Goal: Contribute content

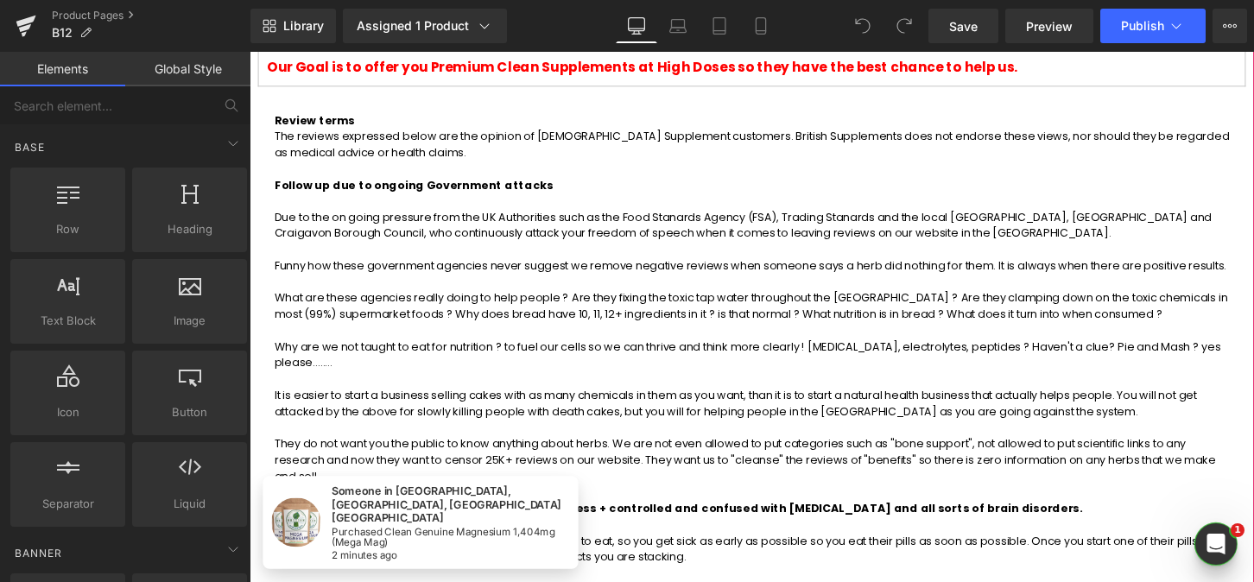
scroll to position [1227, 0]
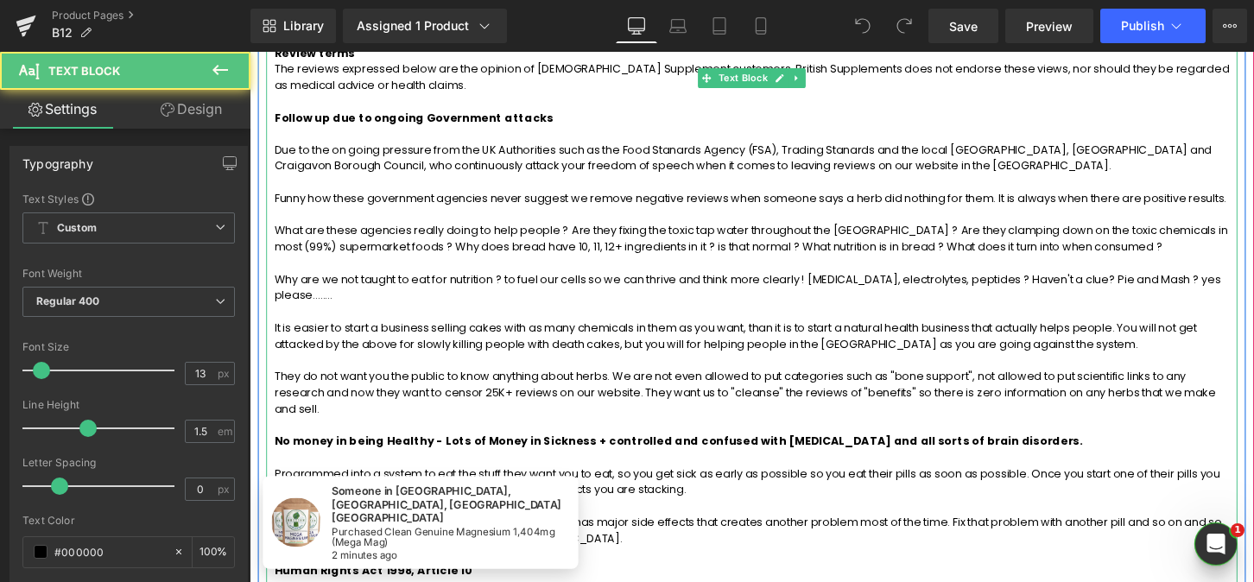
click at [671, 281] on p "Why are we not taught to eat for nutrition ? to fuel our cells so we can thrive…" at bounding box center [771, 298] width 993 height 34
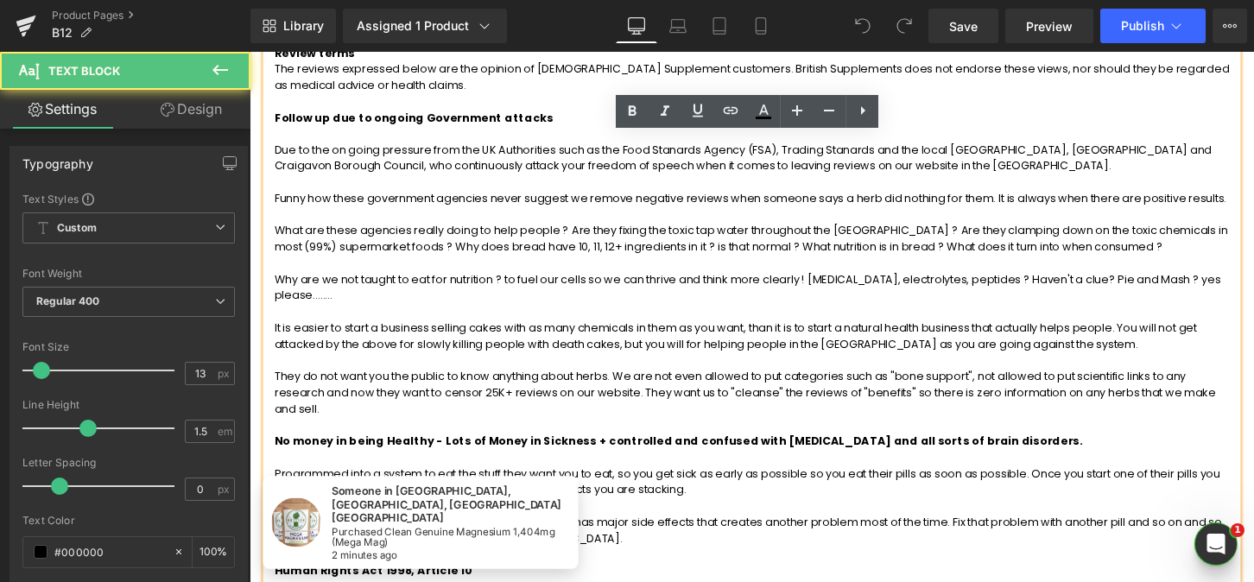
click at [671, 281] on p "Why are we not taught to eat for nutrition ? to fuel our cells so we can thrive…" at bounding box center [771, 298] width 993 height 34
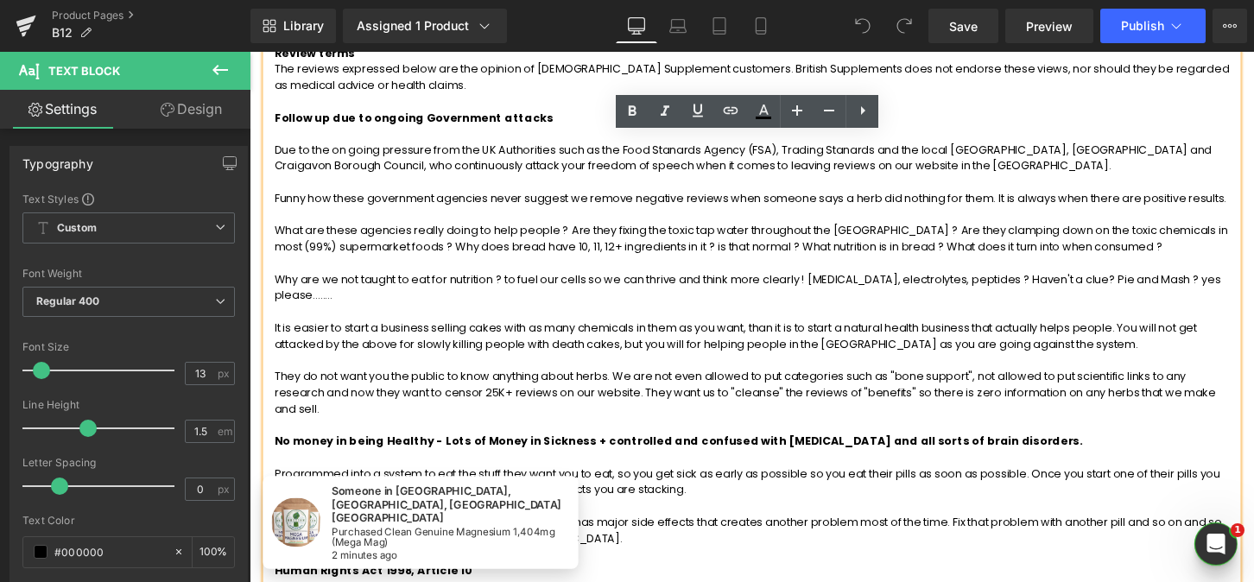
click at [646, 230] on p "What are these agencies really doing to help people ? Are they fixing the toxic…" at bounding box center [771, 247] width 993 height 34
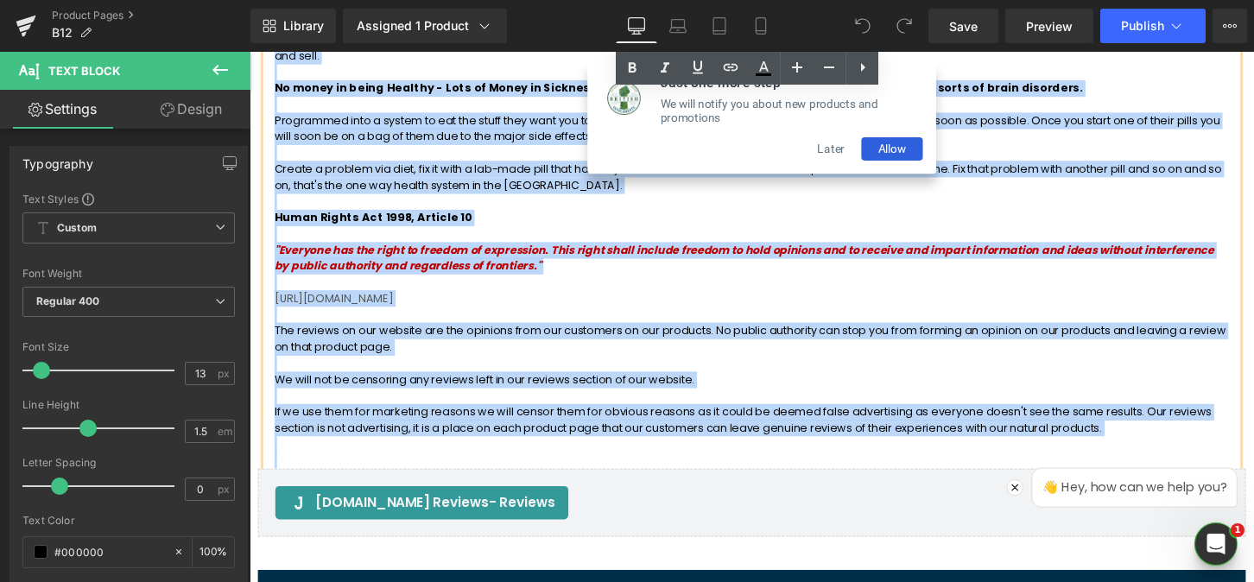
scroll to position [1755, 0]
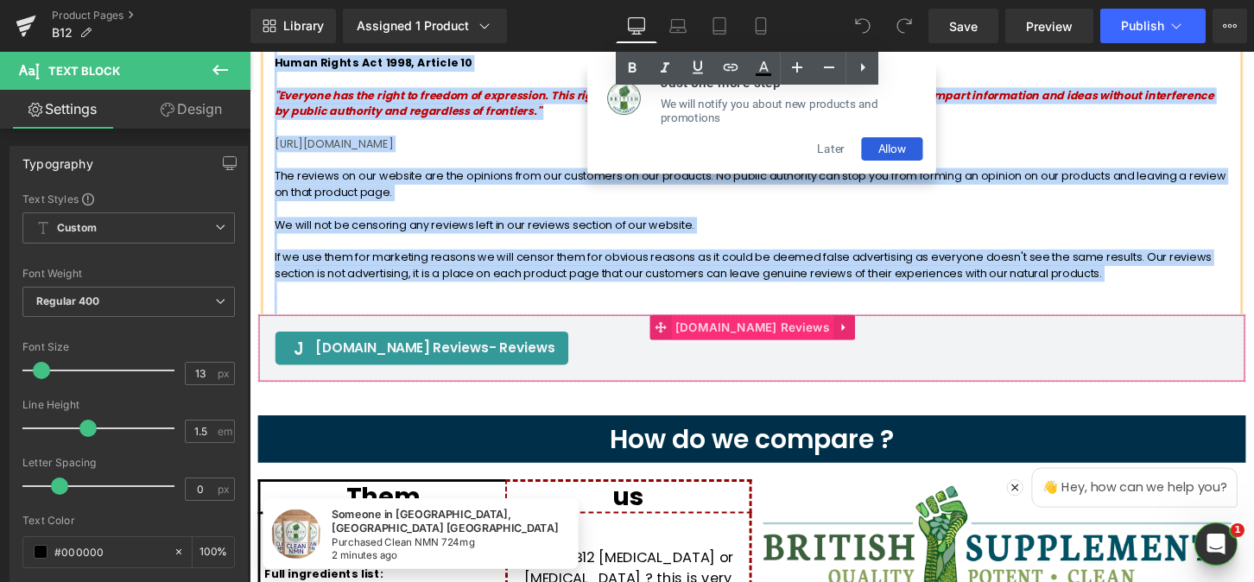
drag, startPoint x: 276, startPoint y: 139, endPoint x: 821, endPoint y: 322, distance: 574.8
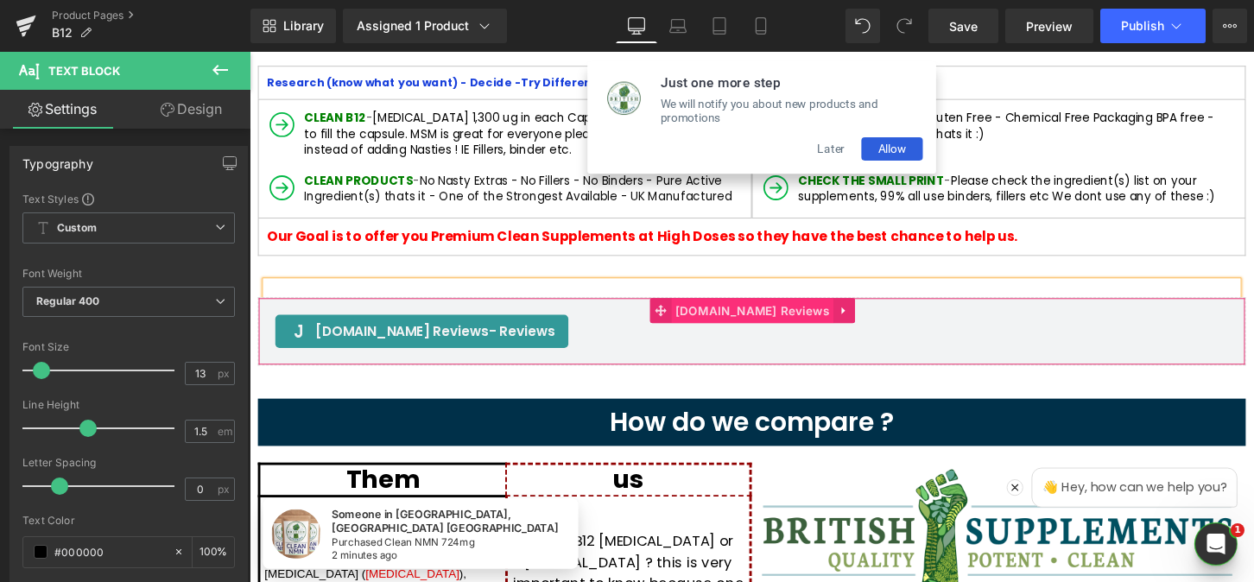
scroll to position [961, 0]
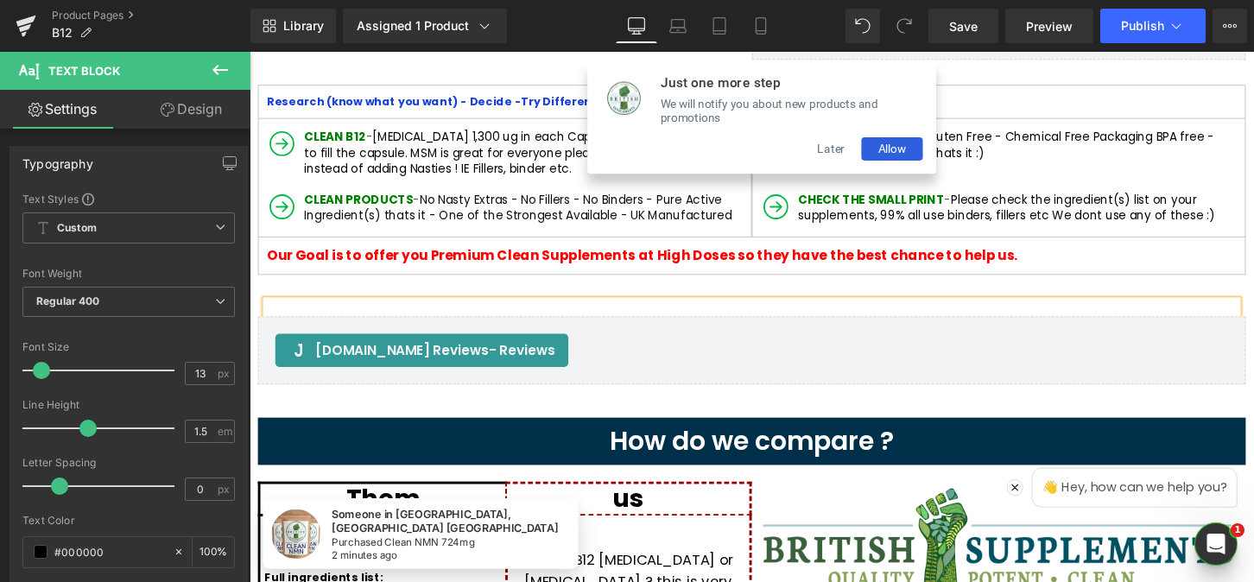
click at [542, 311] on div at bounding box center [772, 319] width 1010 height 17
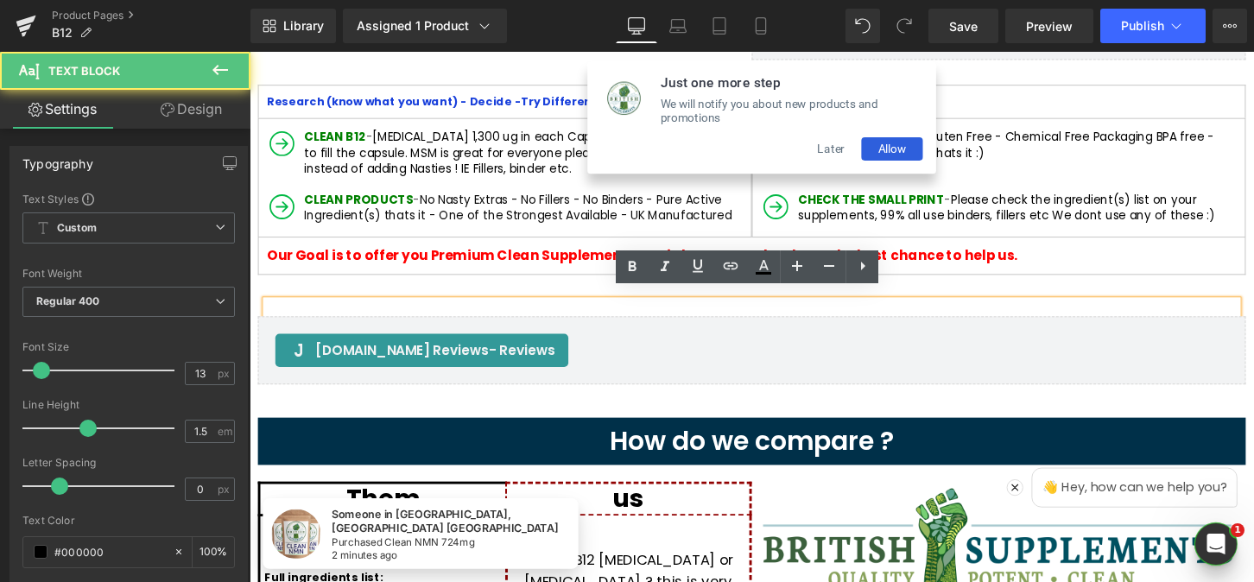
click at [530, 285] on div "Text Block [DOMAIN_NAME] Reviews - Reviews [DOMAIN_NAME] Reviews Row" at bounding box center [772, 346] width 1028 height 123
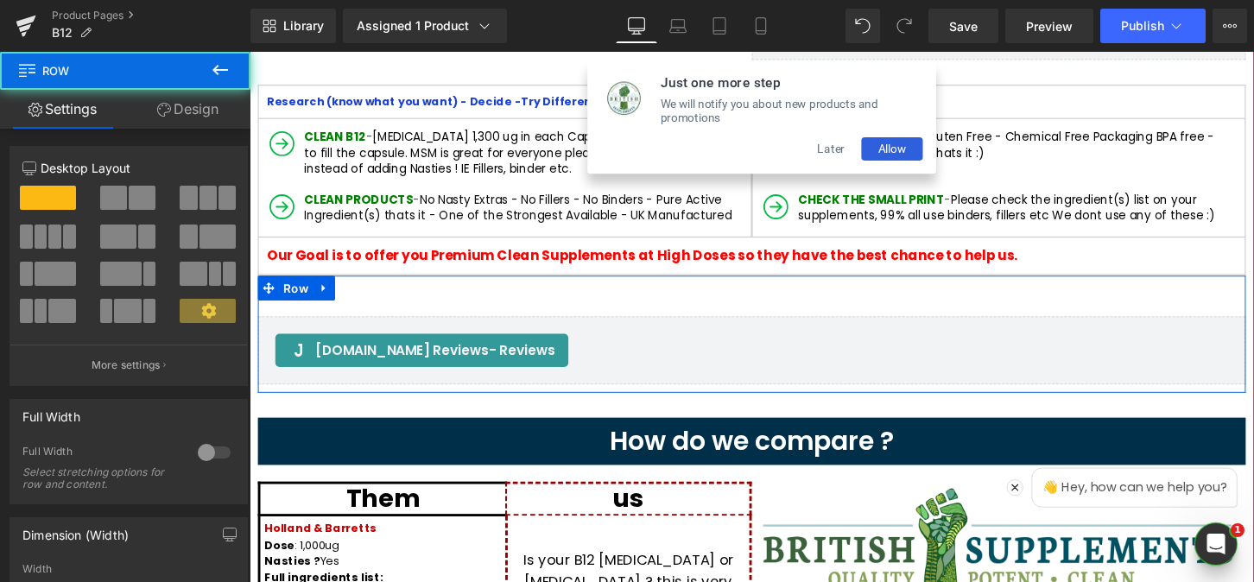
click at [522, 296] on div "Text Block [DOMAIN_NAME] Reviews - Reviews [DOMAIN_NAME] Reviews Row" at bounding box center [772, 346] width 1028 height 123
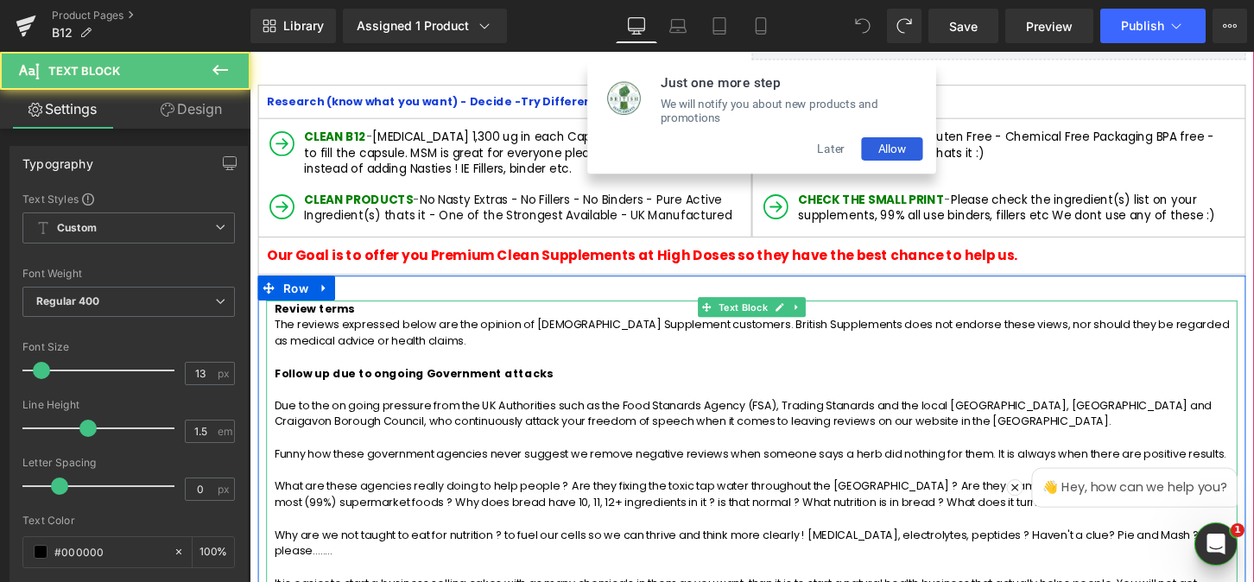
click at [421, 327] on p "The reviews expressed below are the opinion of [DEMOGRAPHIC_DATA] Supplement cu…" at bounding box center [771, 344] width 993 height 34
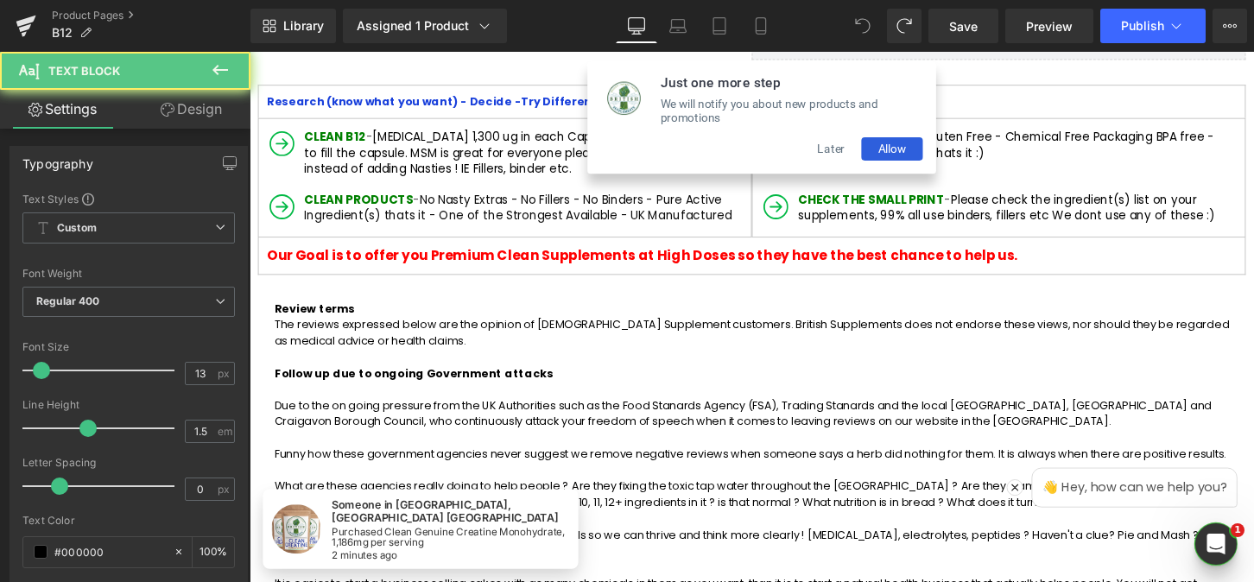
click at [414, 332] on p "The reviews expressed below are the opinion of [DEMOGRAPHIC_DATA] Supplement cu…" at bounding box center [771, 344] width 993 height 34
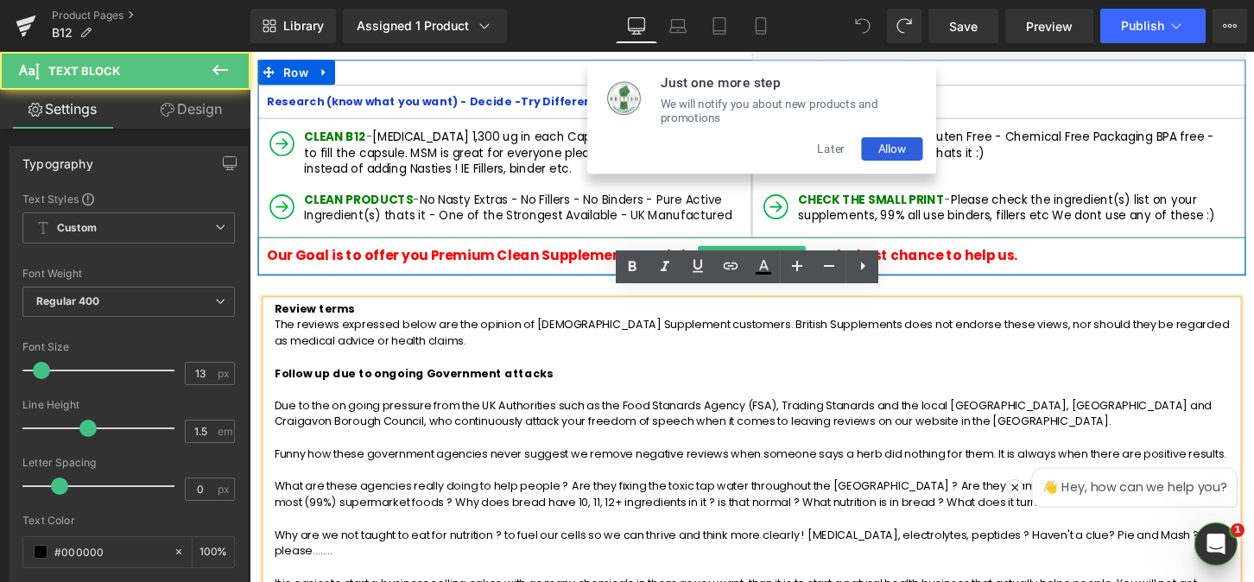
click at [276, 257] on span "Our Goal is to offer you Premium Clean Supplements at High Doses so they have t…" at bounding box center [658, 264] width 781 height 20
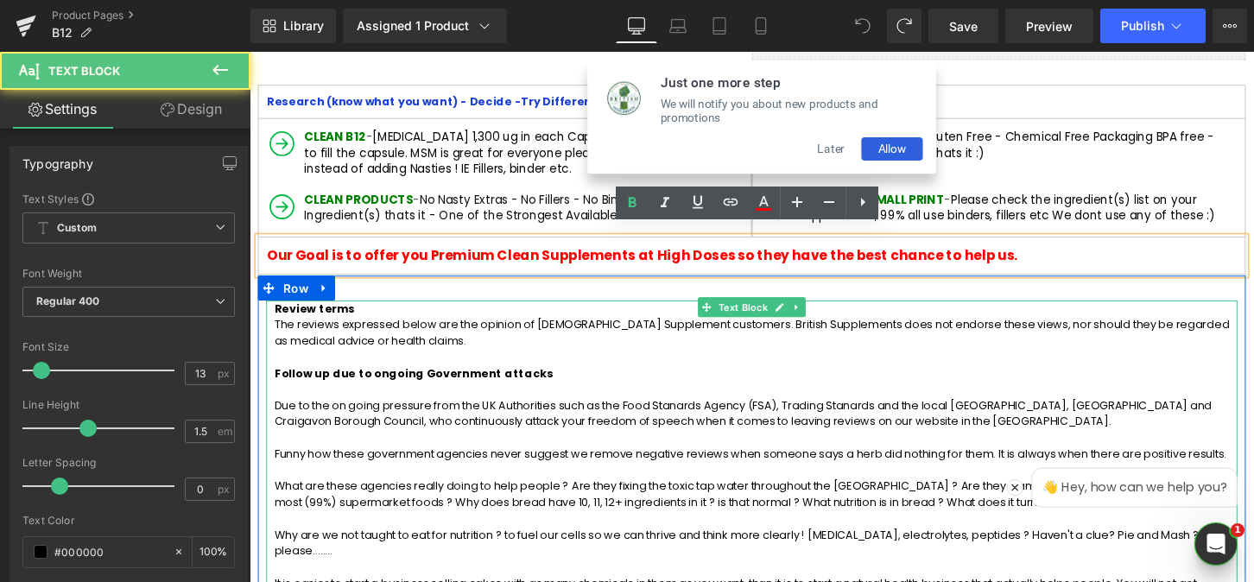
click at [292, 315] on span "Review terms" at bounding box center [317, 319] width 84 height 16
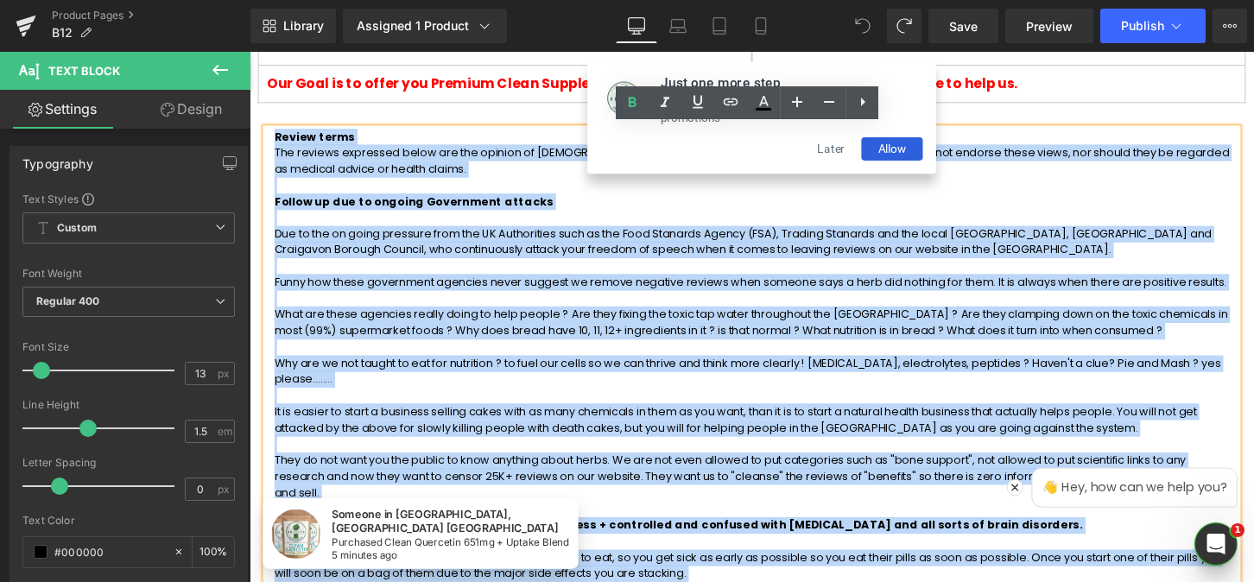
scroll to position [1148, 0]
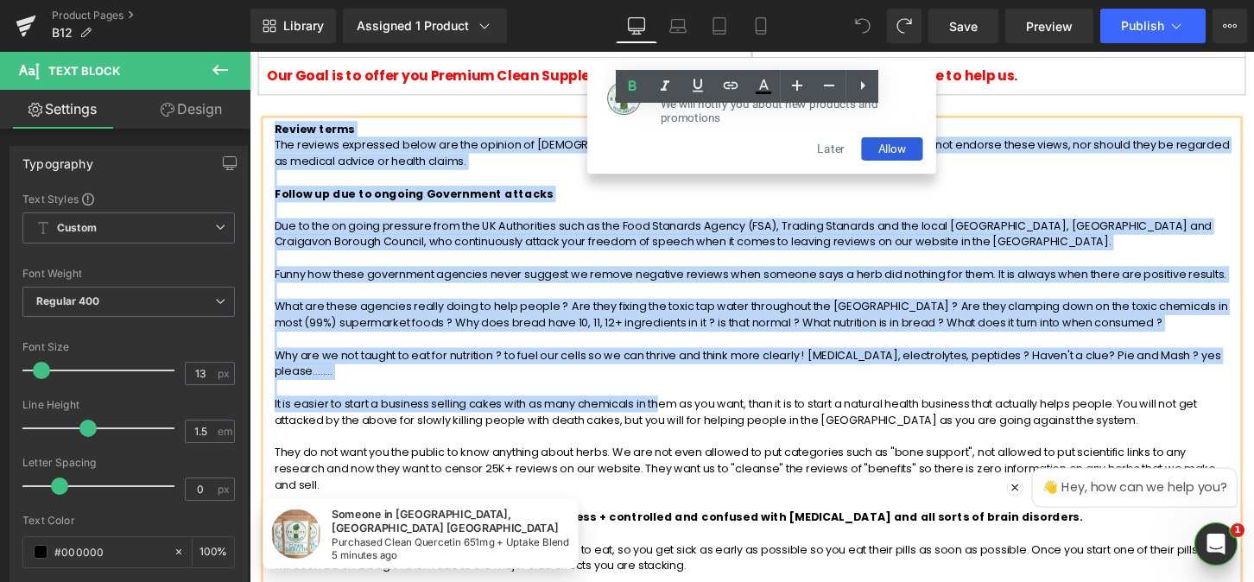
drag, startPoint x: 273, startPoint y: 302, endPoint x: 680, endPoint y: 406, distance: 420.5
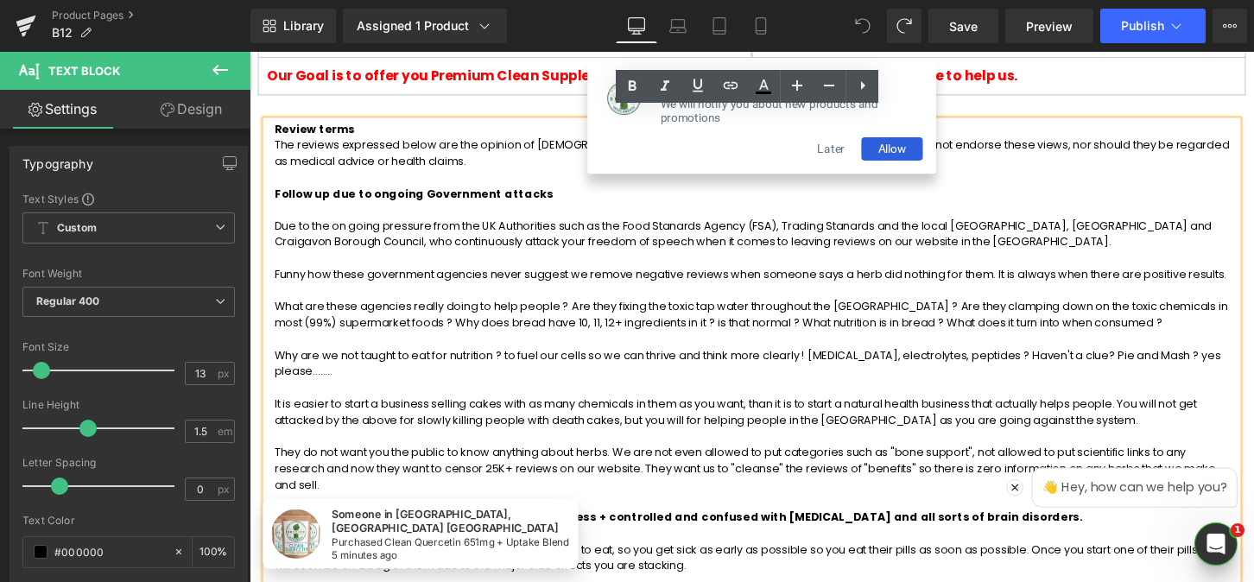
click at [660, 395] on p at bounding box center [771, 401] width 993 height 17
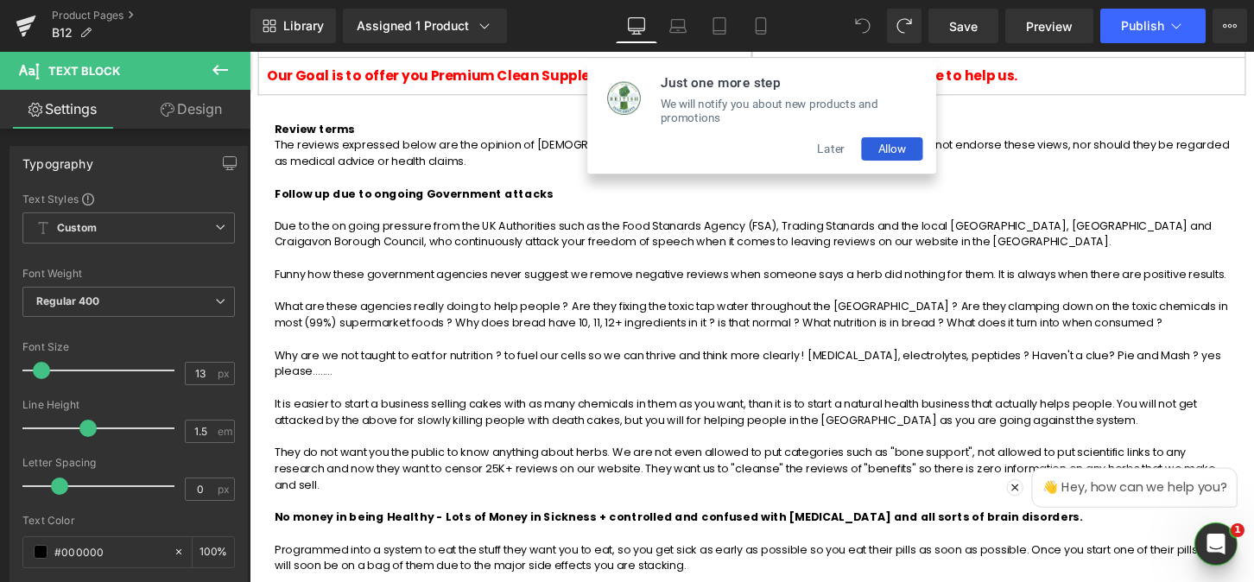
click at [219, 69] on icon at bounding box center [220, 70] width 16 height 10
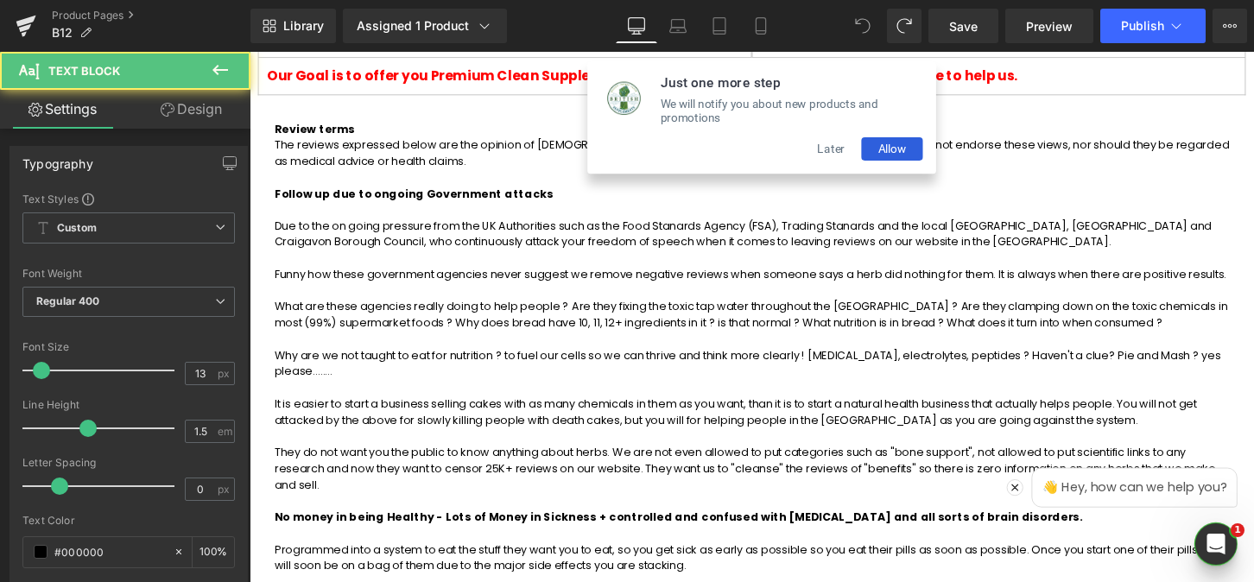
click at [415, 294] on p at bounding box center [771, 300] width 993 height 17
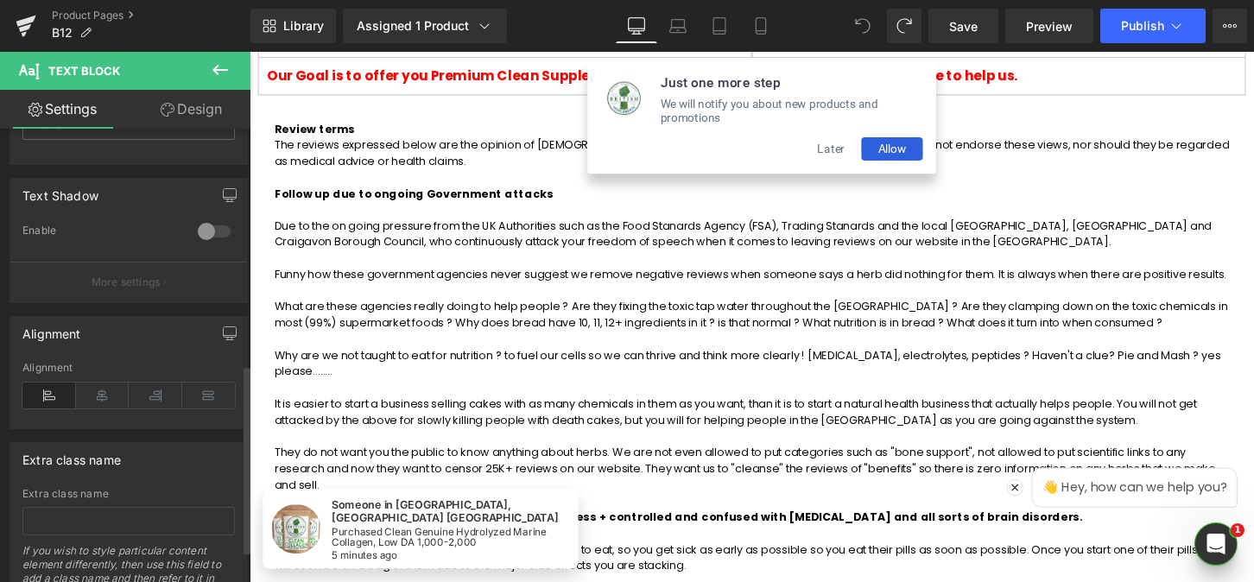
scroll to position [558, 0]
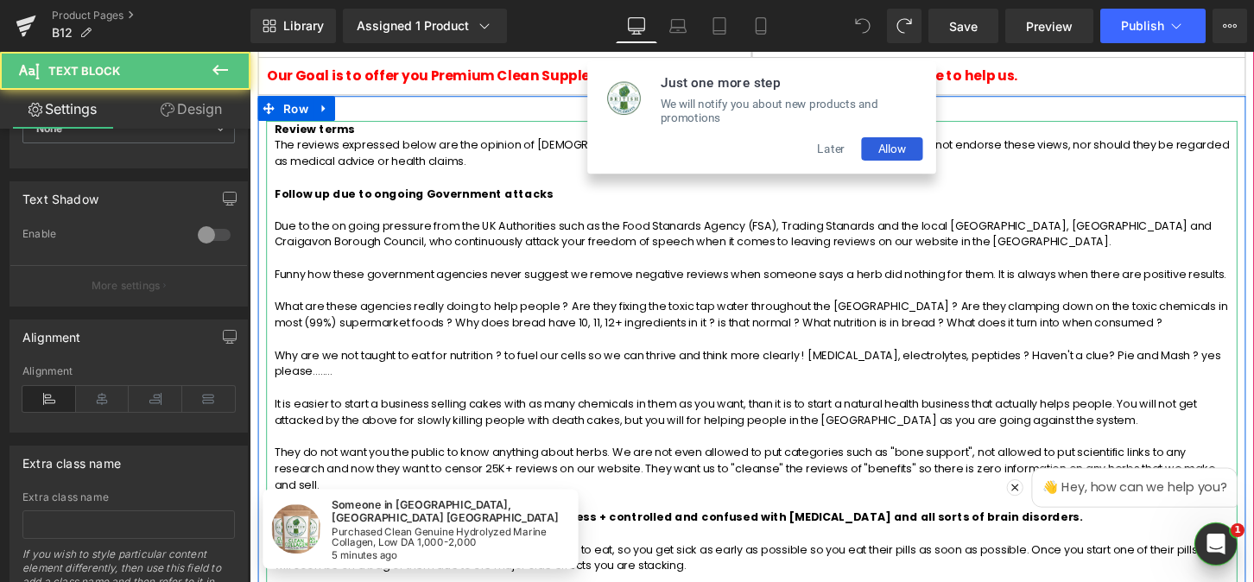
click at [376, 343] on p at bounding box center [771, 350] width 993 height 17
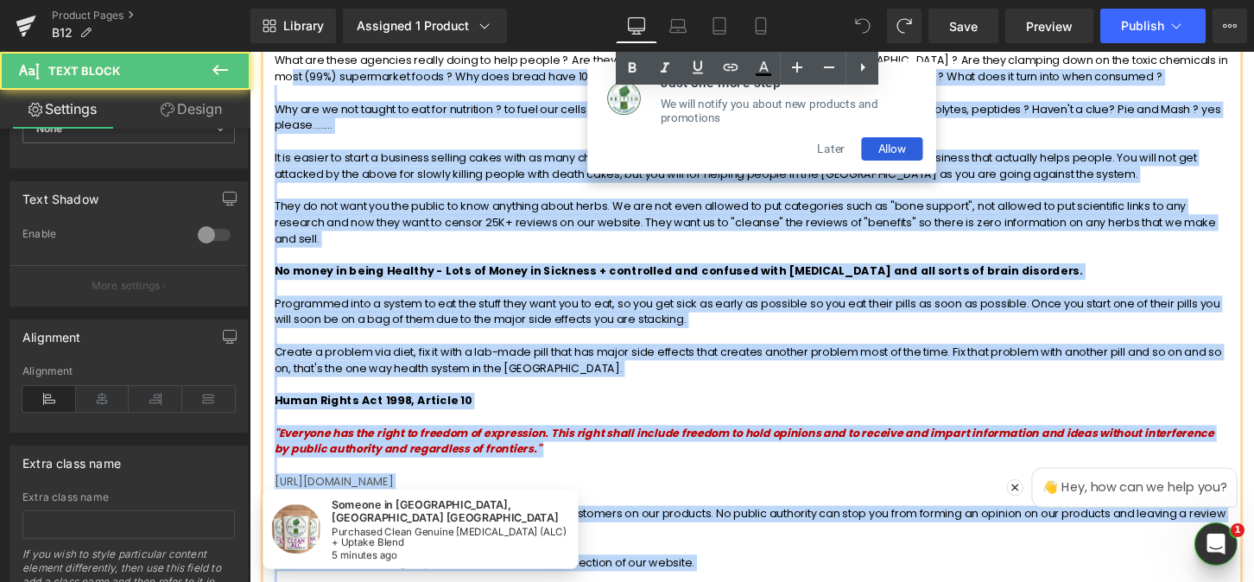
scroll to position [1097, 0]
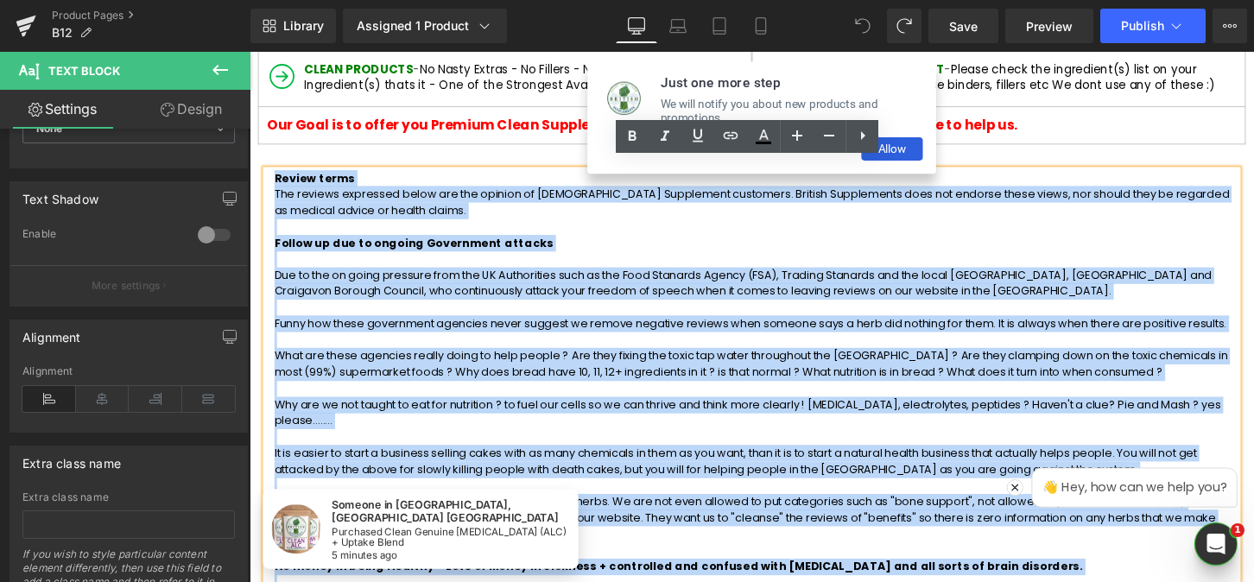
drag, startPoint x: 1168, startPoint y: 427, endPoint x: 277, endPoint y: 143, distance: 935.3
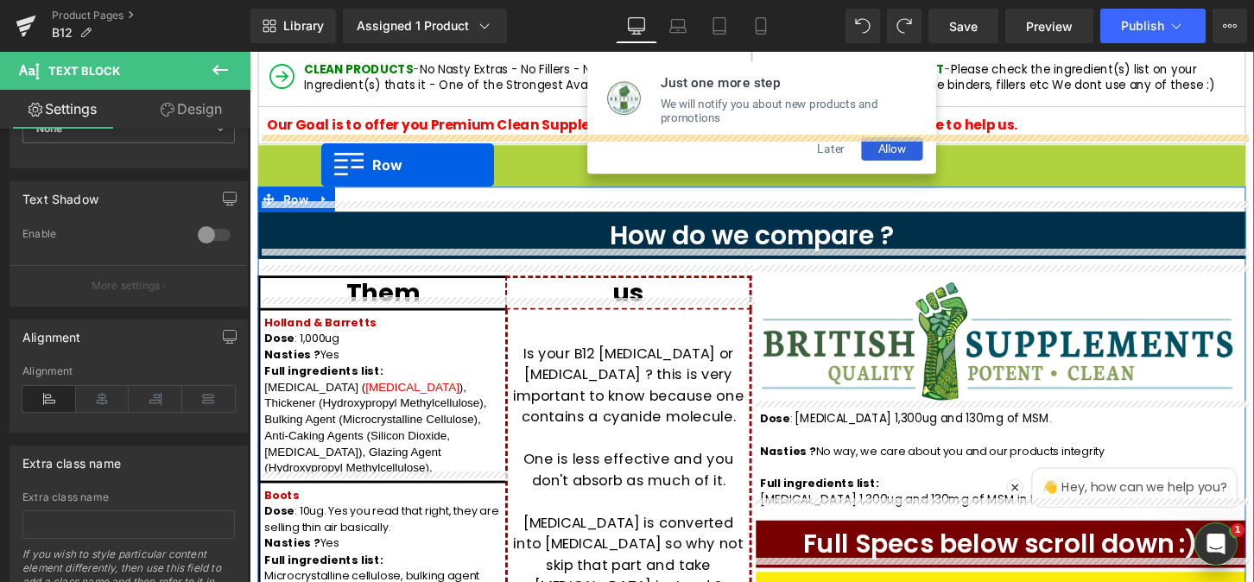
drag, startPoint x: 313, startPoint y: 155, endPoint x: 320, endPoint y: 167, distance: 13.2
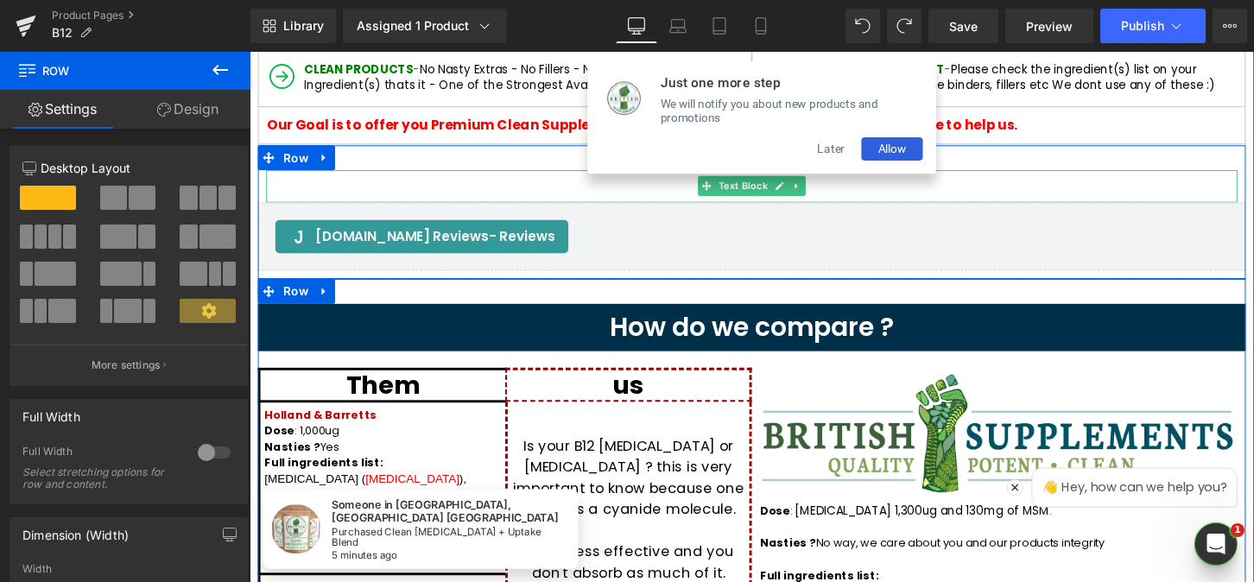
click at [411, 179] on p at bounding box center [771, 183] width 993 height 17
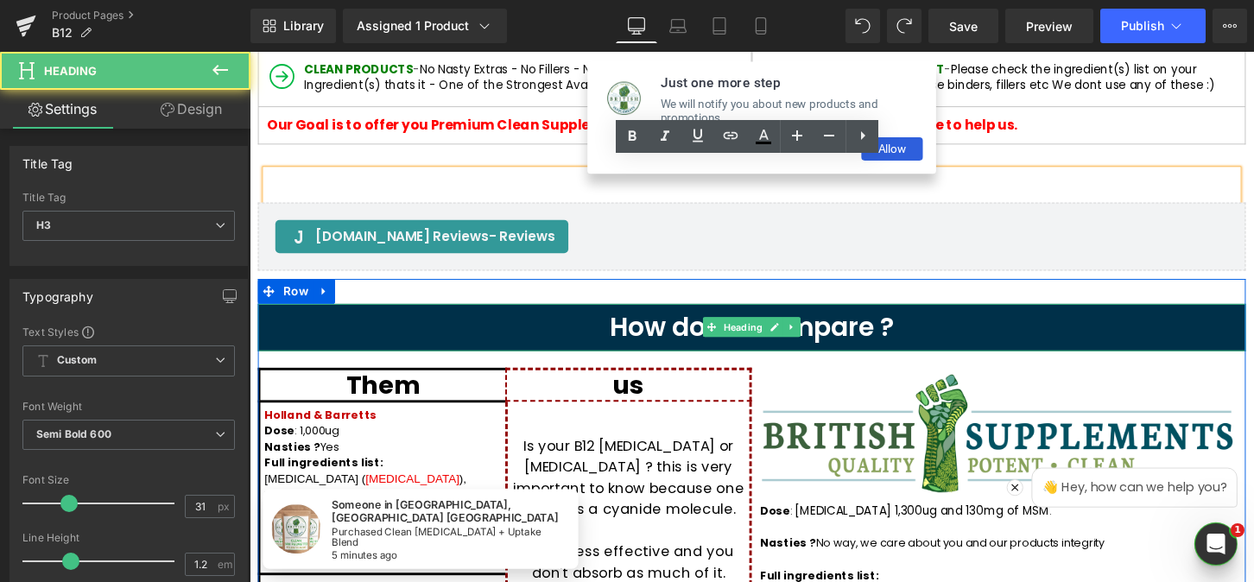
click at [836, 343] on span "How do we compare ?" at bounding box center [772, 338] width 296 height 38
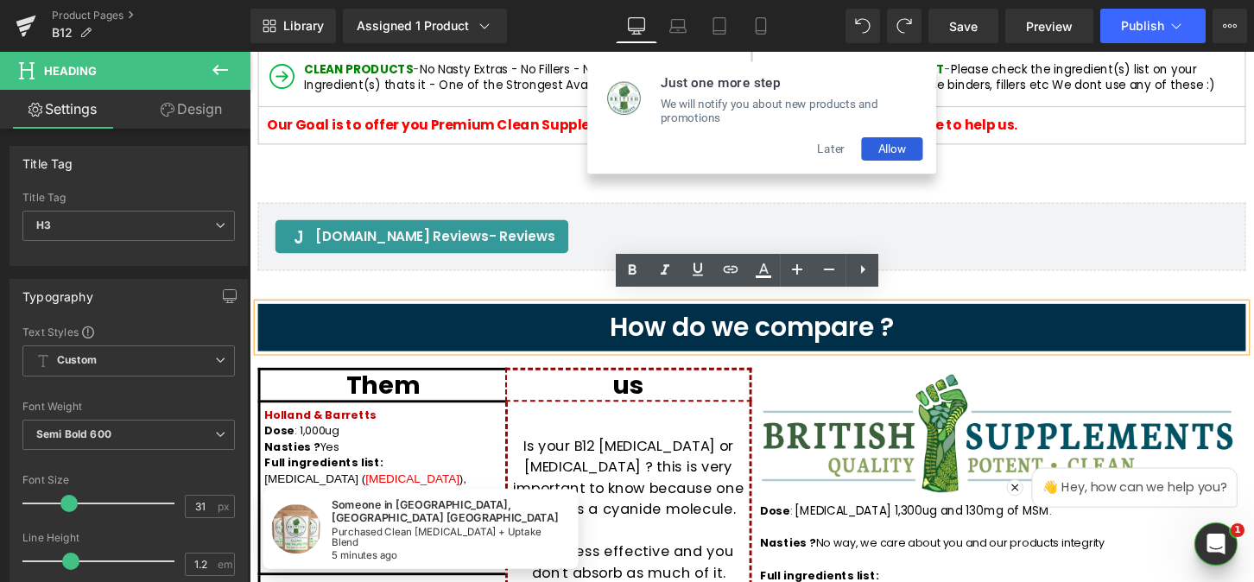
click at [853, 149] on button "Later" at bounding box center [854, 153] width 63 height 24
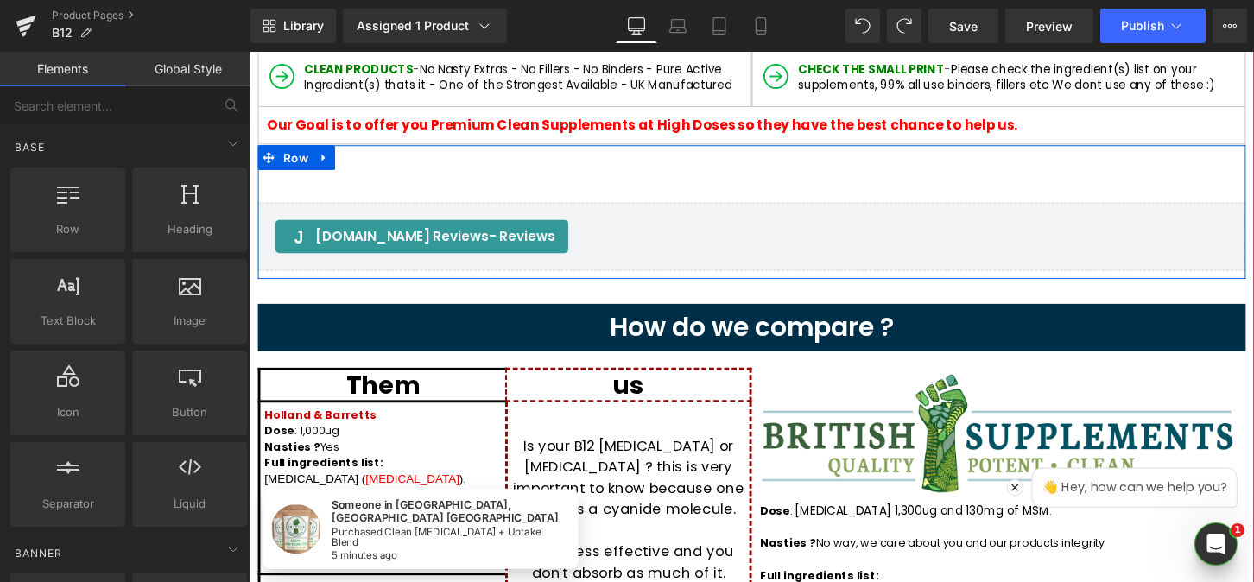
click at [797, 156] on div "Text Block [DOMAIN_NAME] Reviews - Reviews [DOMAIN_NAME] Reviews Row" at bounding box center [772, 218] width 1028 height 139
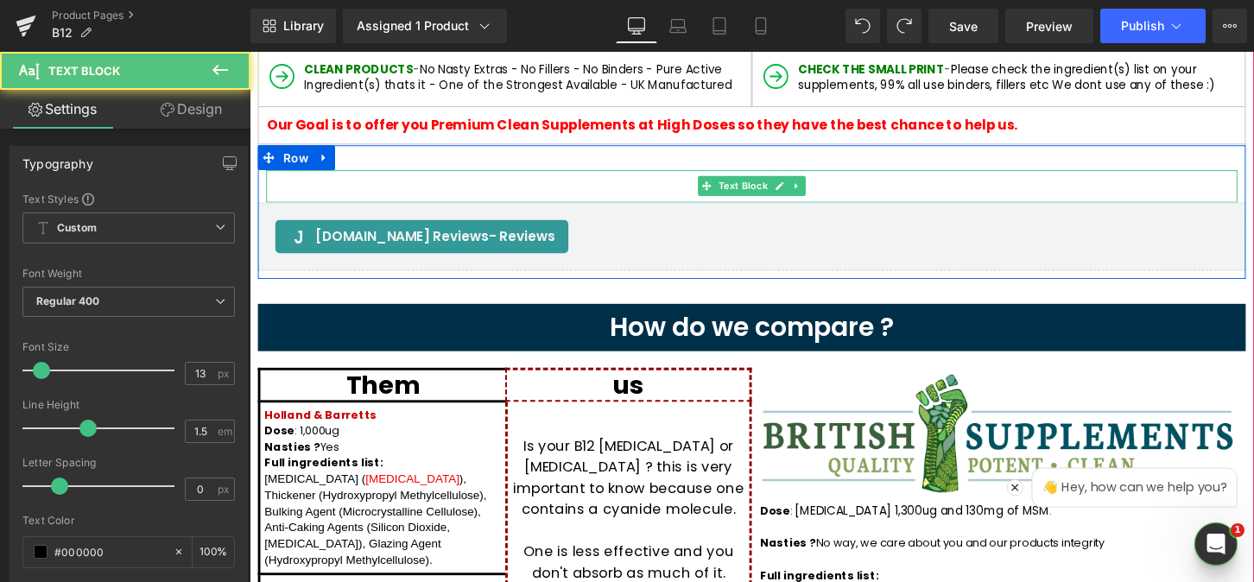
click at [642, 175] on p at bounding box center [771, 183] width 993 height 17
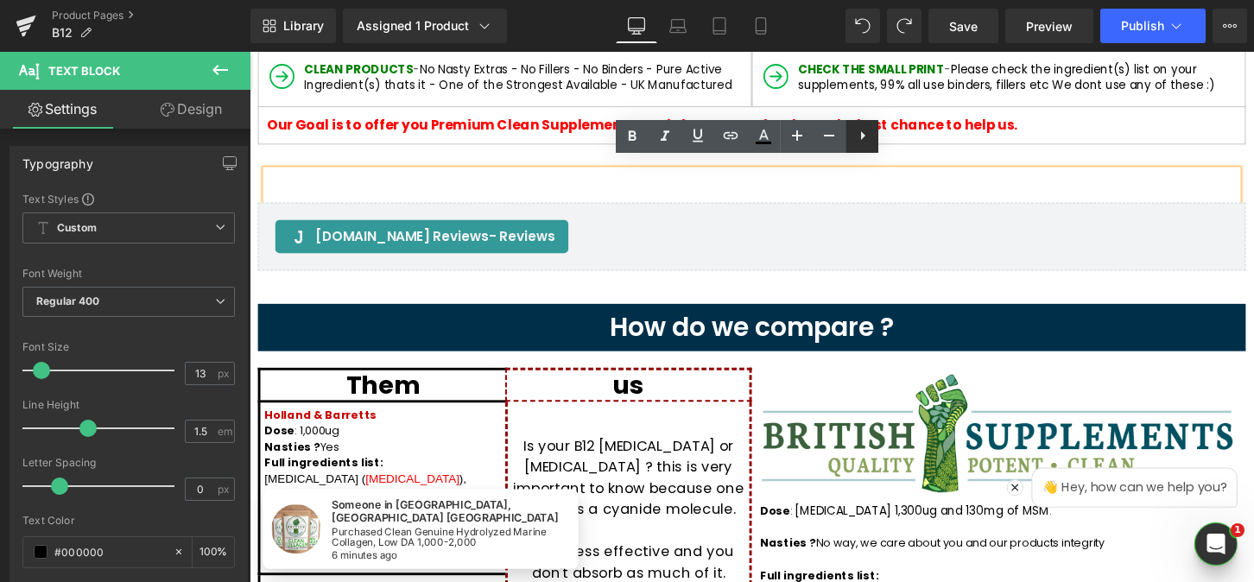
click at [861, 142] on icon at bounding box center [862, 135] width 21 height 21
click at [486, 149] on div "Text Block [DOMAIN_NAME] Reviews - Reviews [DOMAIN_NAME] Reviews Row" at bounding box center [772, 218] width 1028 height 139
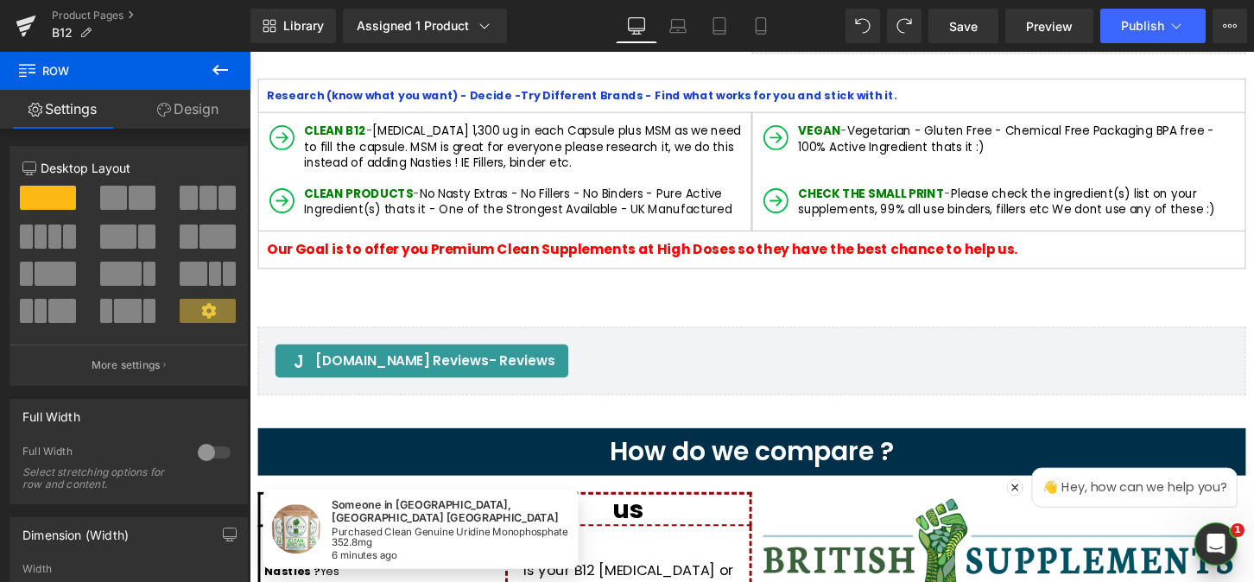
scroll to position [0, 0]
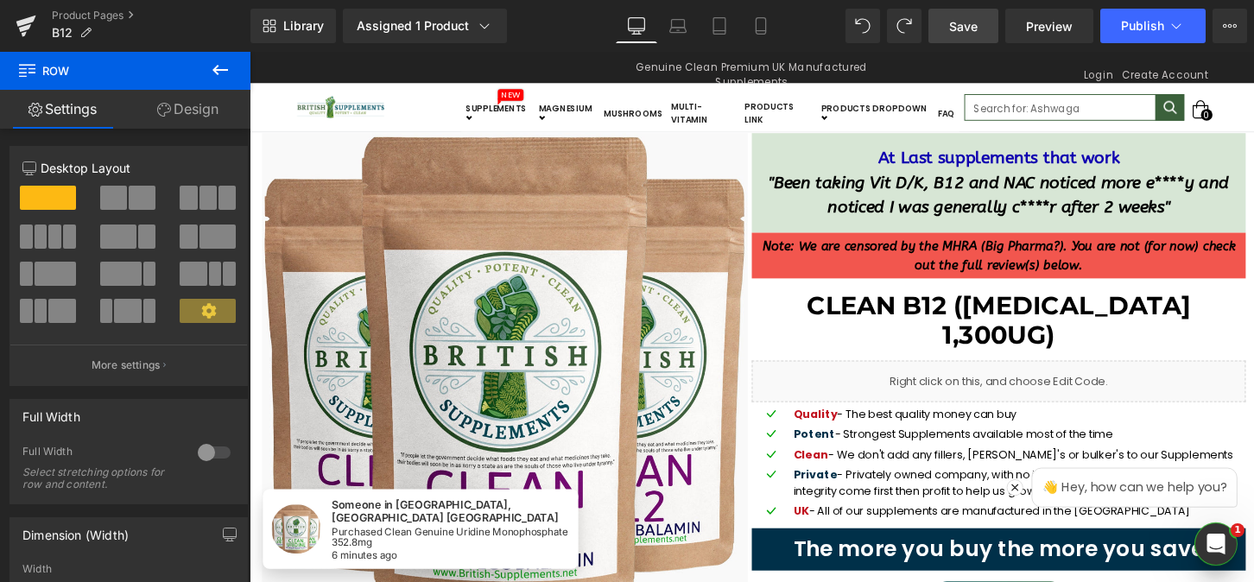
click at [964, 35] on span "Save" at bounding box center [963, 26] width 28 height 18
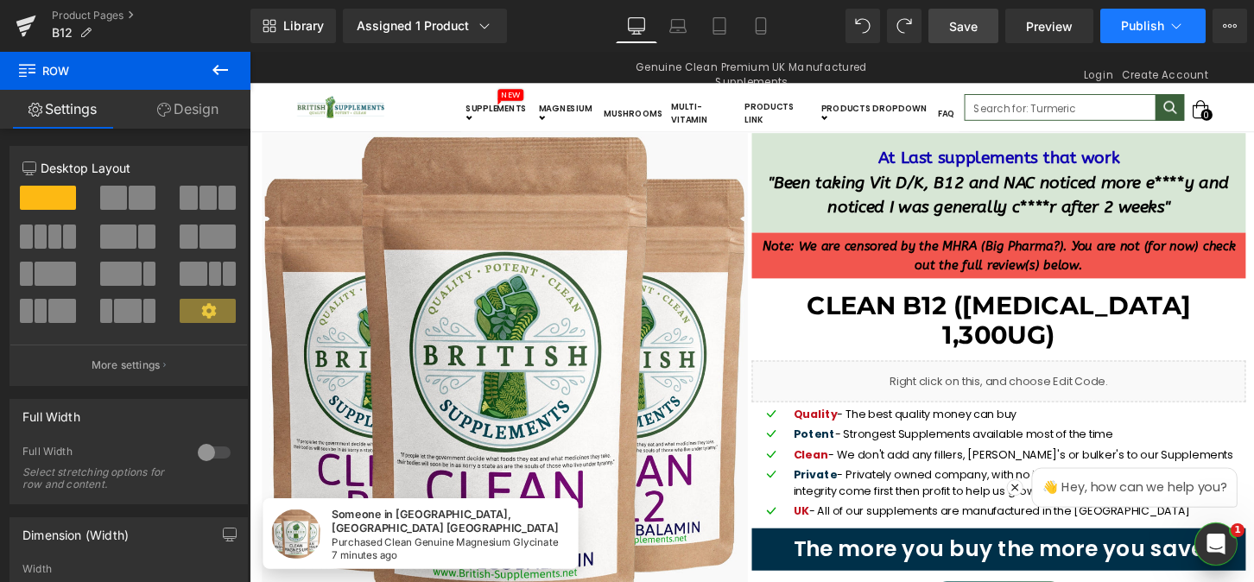
click at [1132, 38] on button "Publish" at bounding box center [1152, 26] width 105 height 35
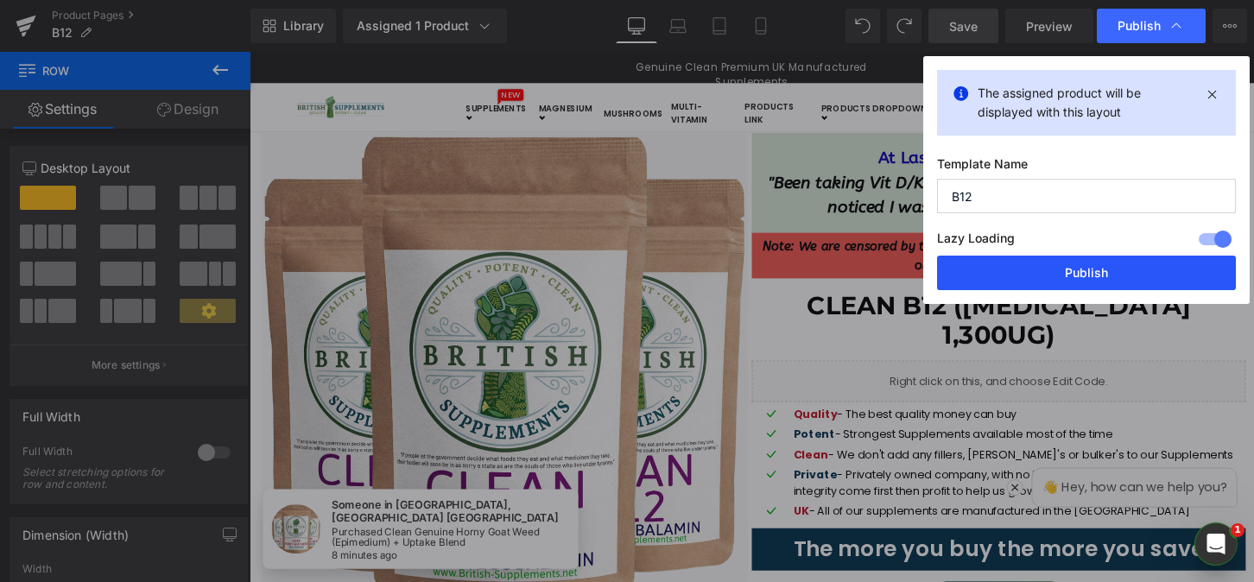
click at [1034, 268] on button "Publish" at bounding box center [1086, 273] width 299 height 35
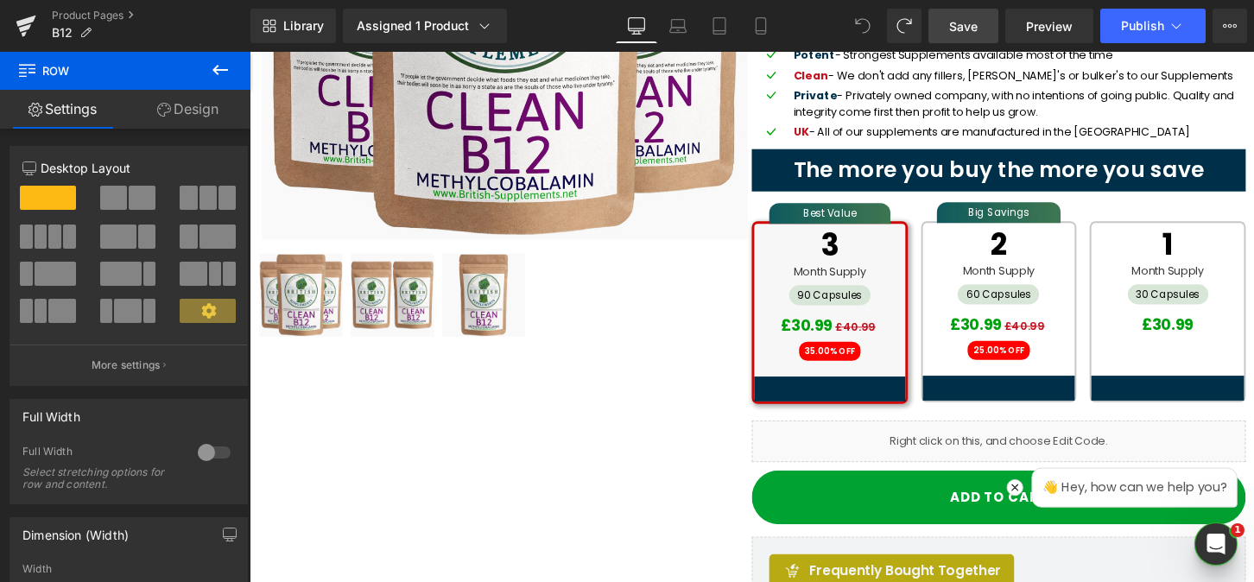
scroll to position [181, 0]
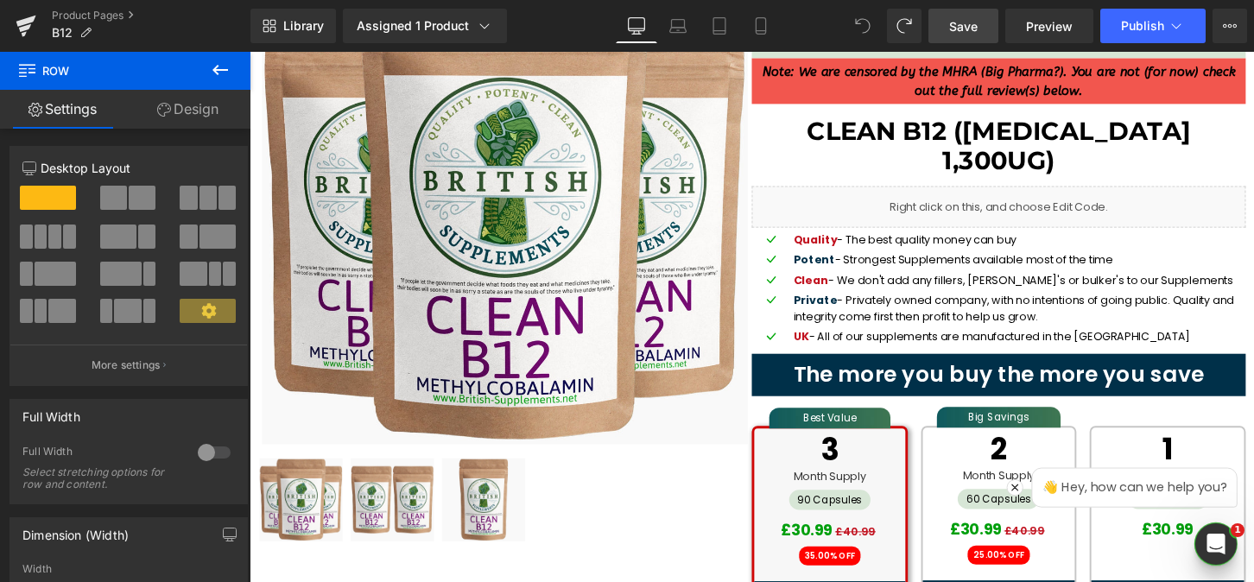
click at [965, 28] on span "Save" at bounding box center [963, 26] width 28 height 18
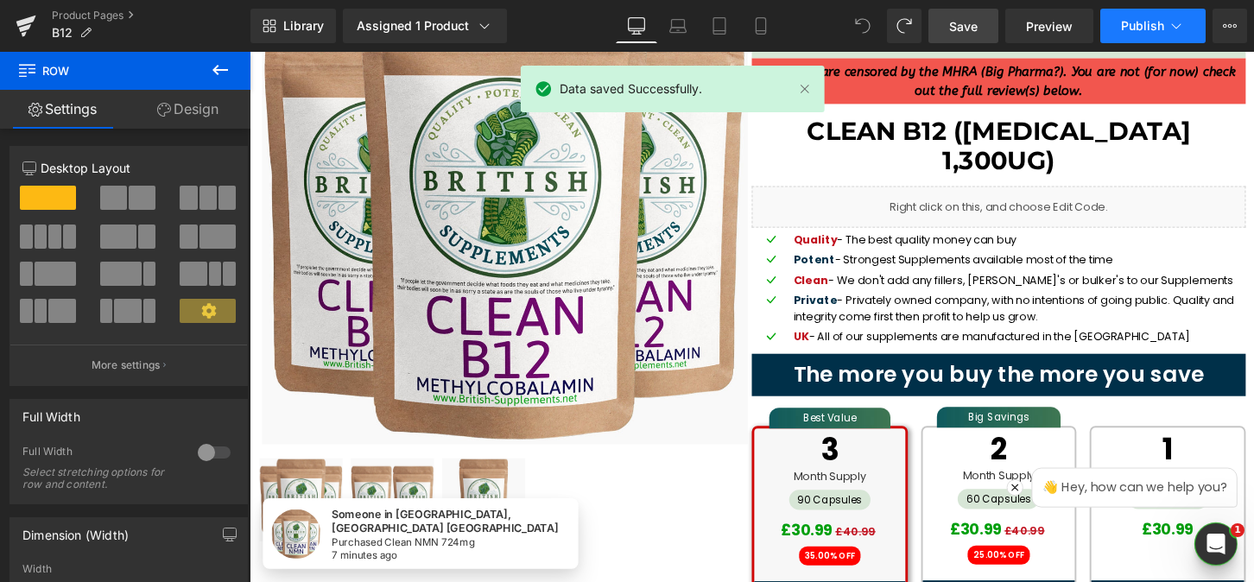
click at [1132, 25] on span "Publish" at bounding box center [1142, 26] width 43 height 14
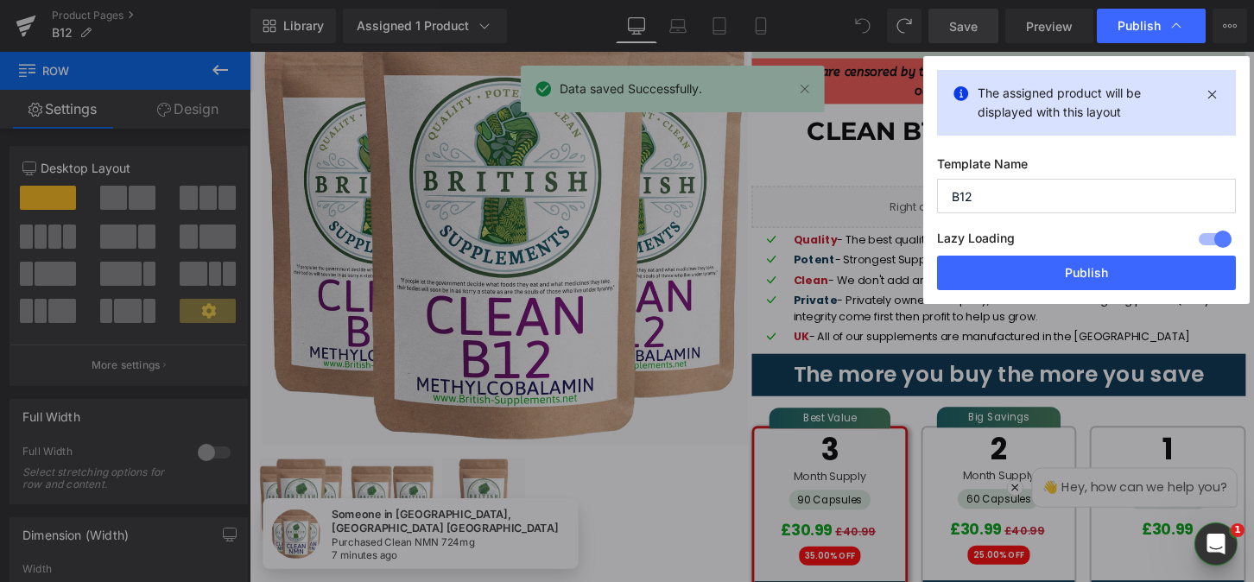
drag, startPoint x: 1029, startPoint y: 267, endPoint x: 929, endPoint y: 42, distance: 245.8
click at [1029, 267] on button "Publish" at bounding box center [1086, 273] width 299 height 35
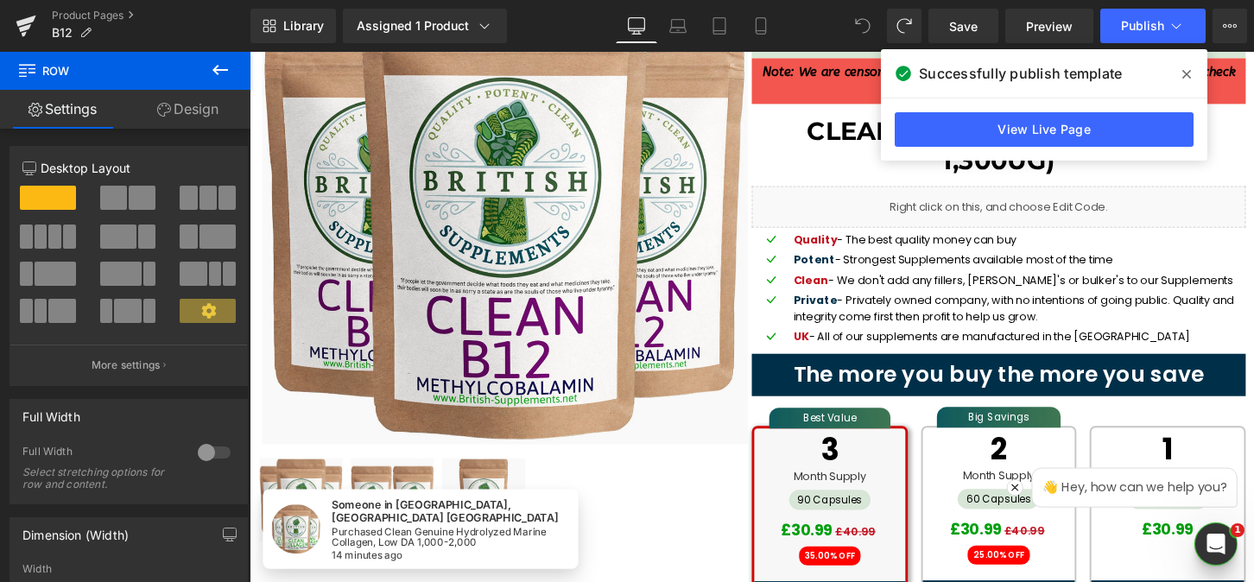
click at [217, 68] on icon at bounding box center [220, 70] width 21 height 21
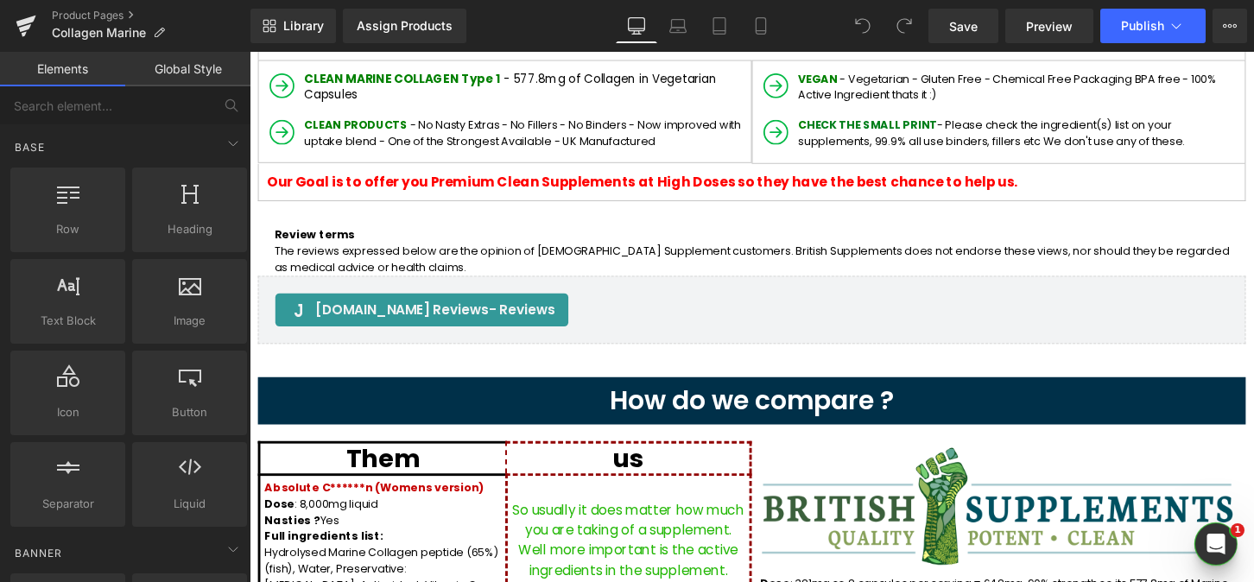
scroll to position [844, 0]
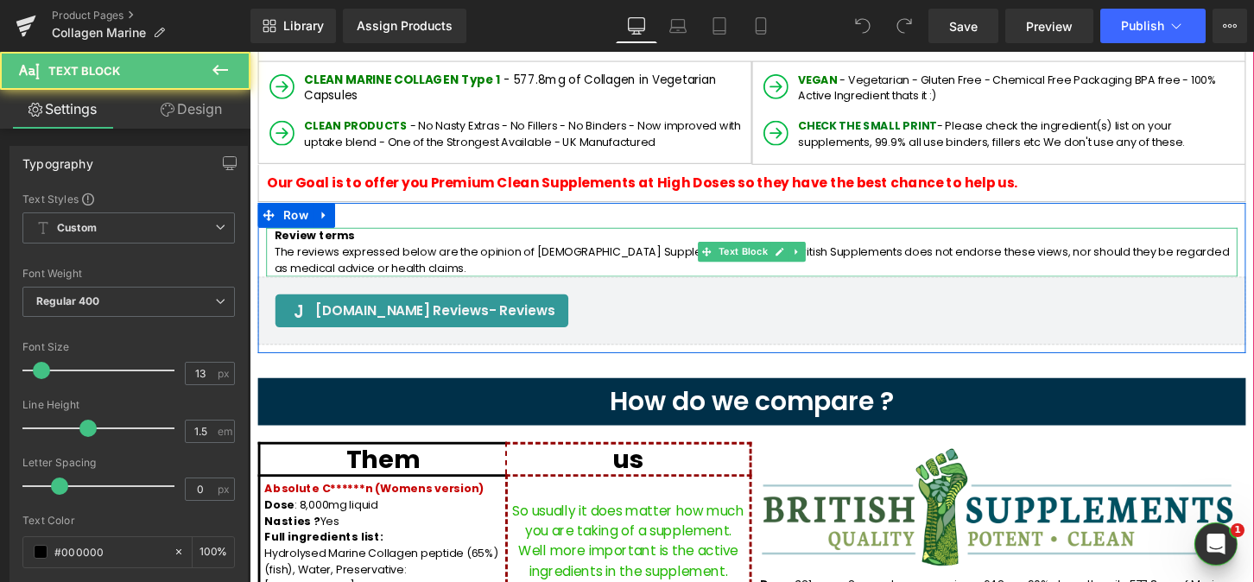
click at [417, 252] on p "The reviews expressed below are the opinion of [DEMOGRAPHIC_DATA] Supplement cu…" at bounding box center [771, 269] width 993 height 34
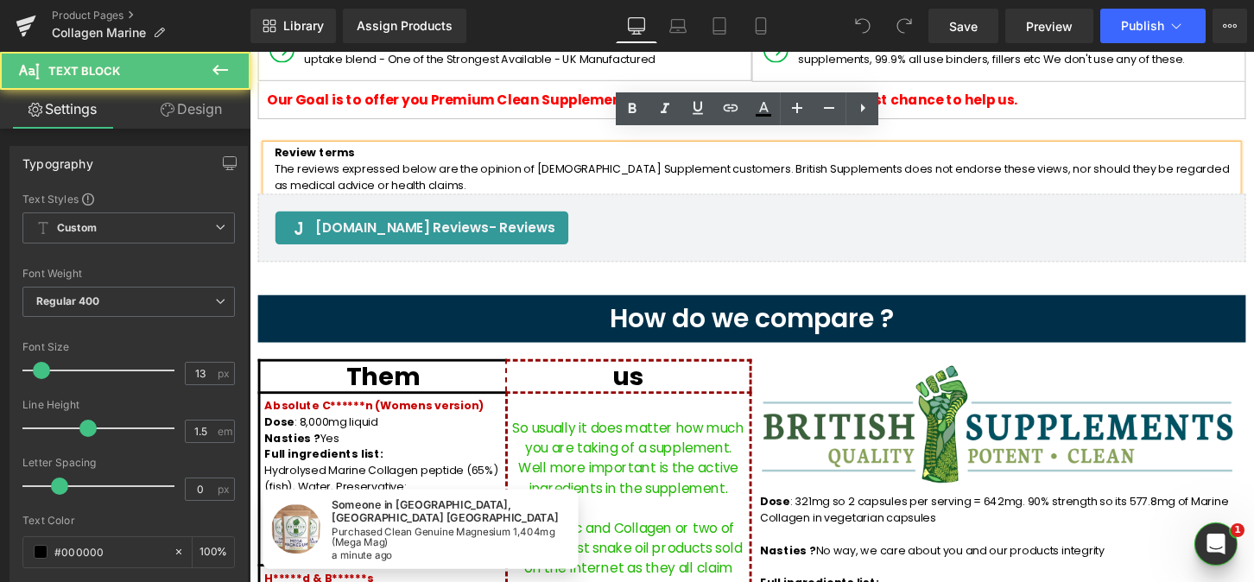
scroll to position [933, 0]
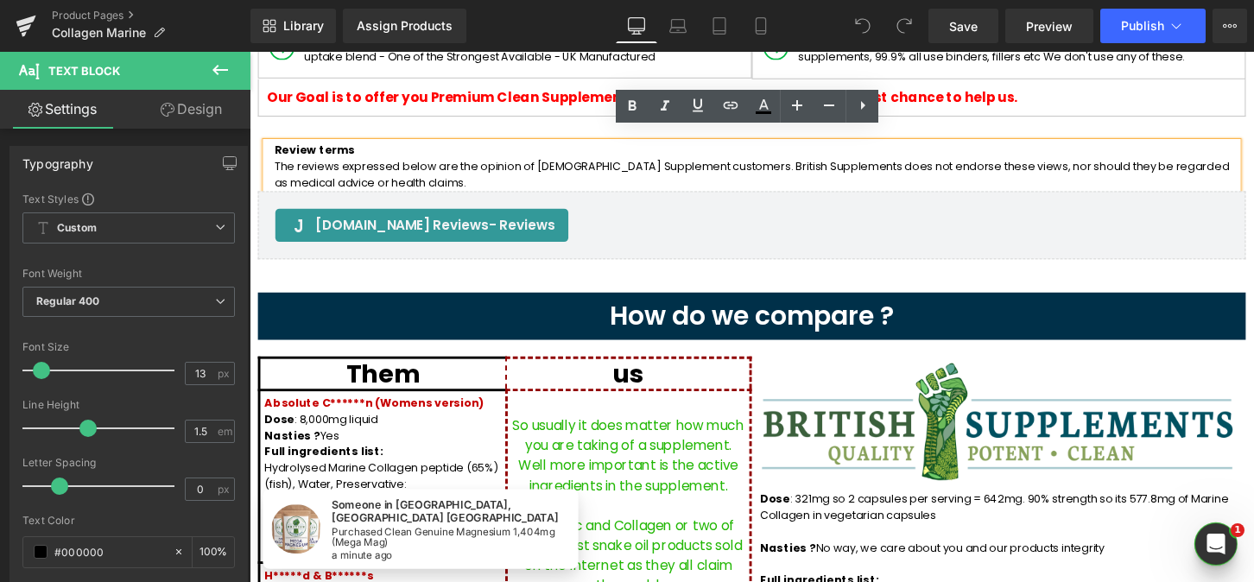
click at [404, 197] on div "Judge.me Reviews - Reviews Judge.me Reviews" at bounding box center [772, 232] width 1028 height 71
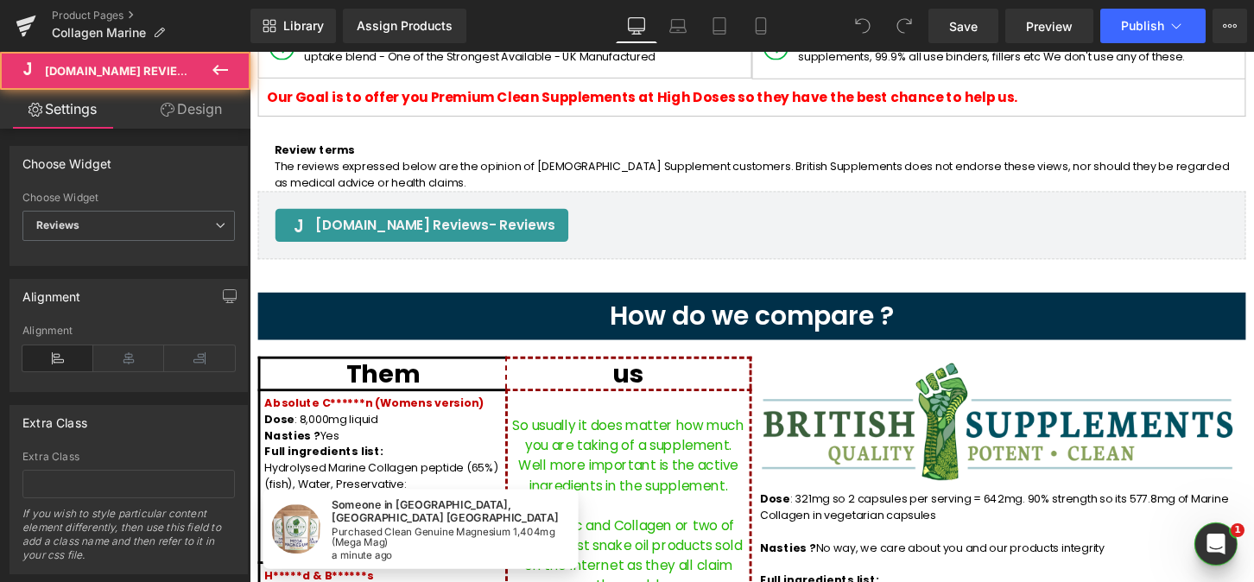
click at [402, 163] on p "The reviews expressed below are the opinion of [DEMOGRAPHIC_DATA] Supplement cu…" at bounding box center [771, 180] width 993 height 34
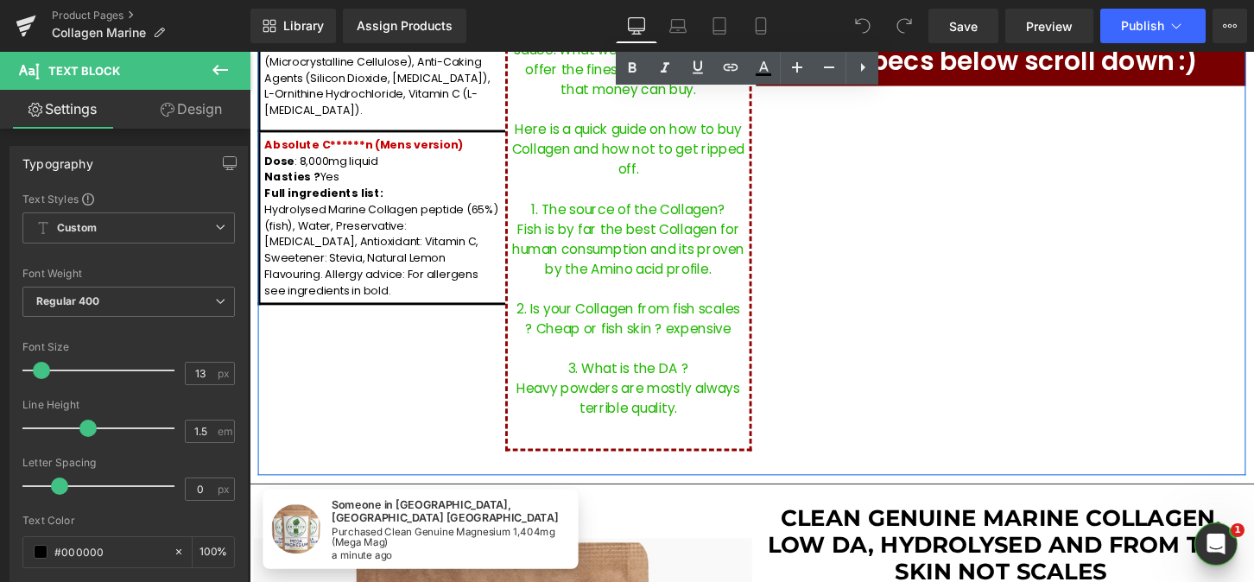
scroll to position [1736, 0]
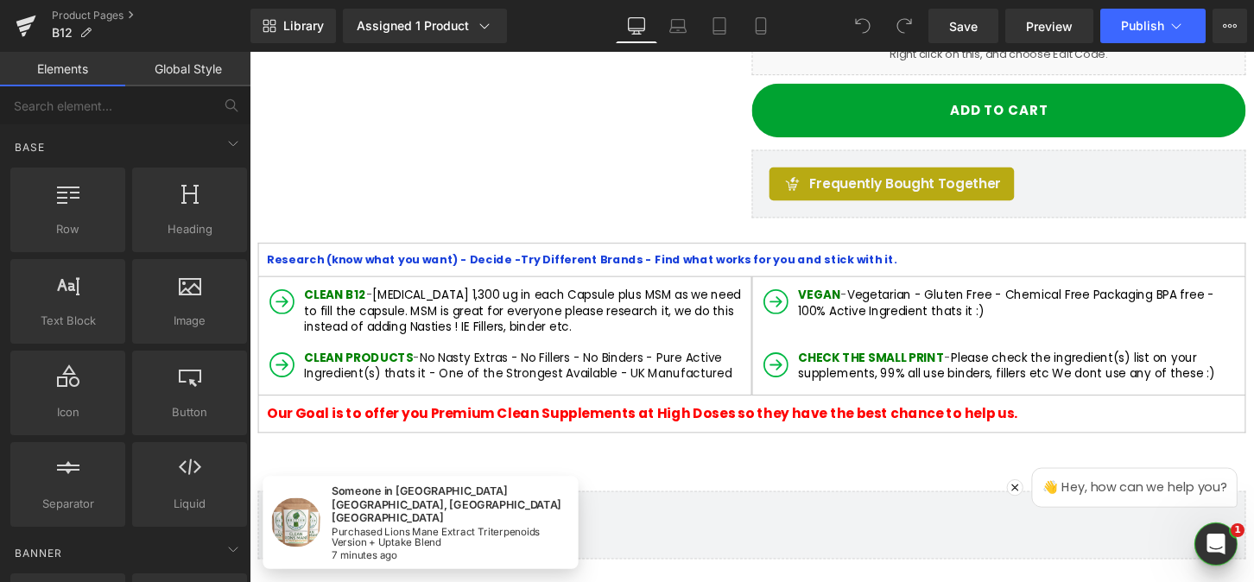
scroll to position [755, 0]
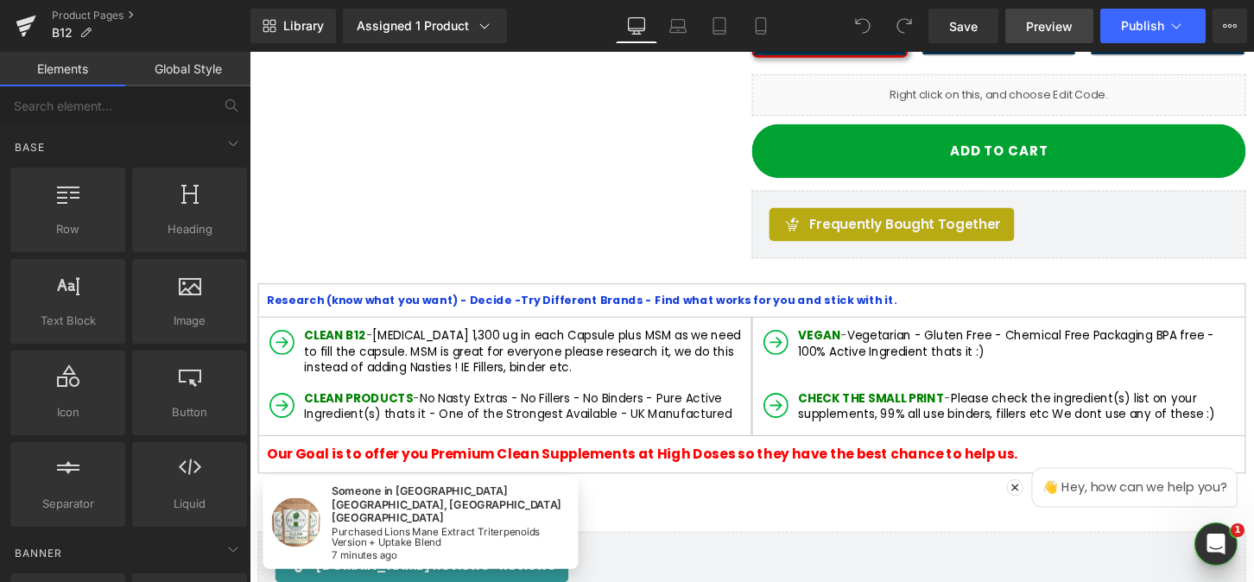
click at [1077, 38] on link "Preview" at bounding box center [1049, 26] width 88 height 35
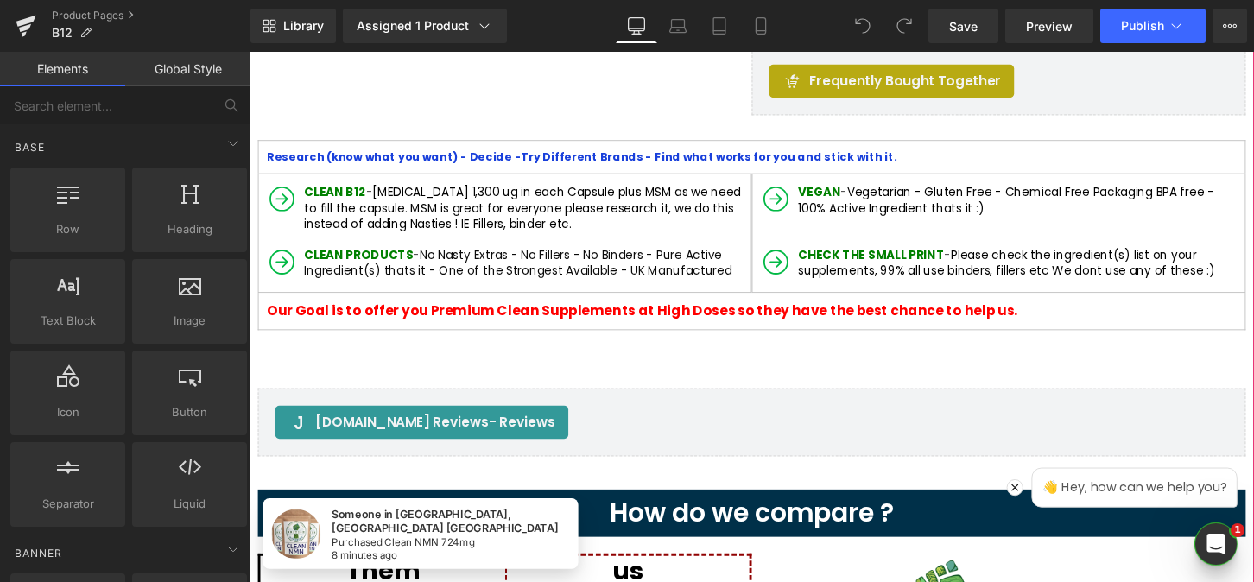
scroll to position [908, 0]
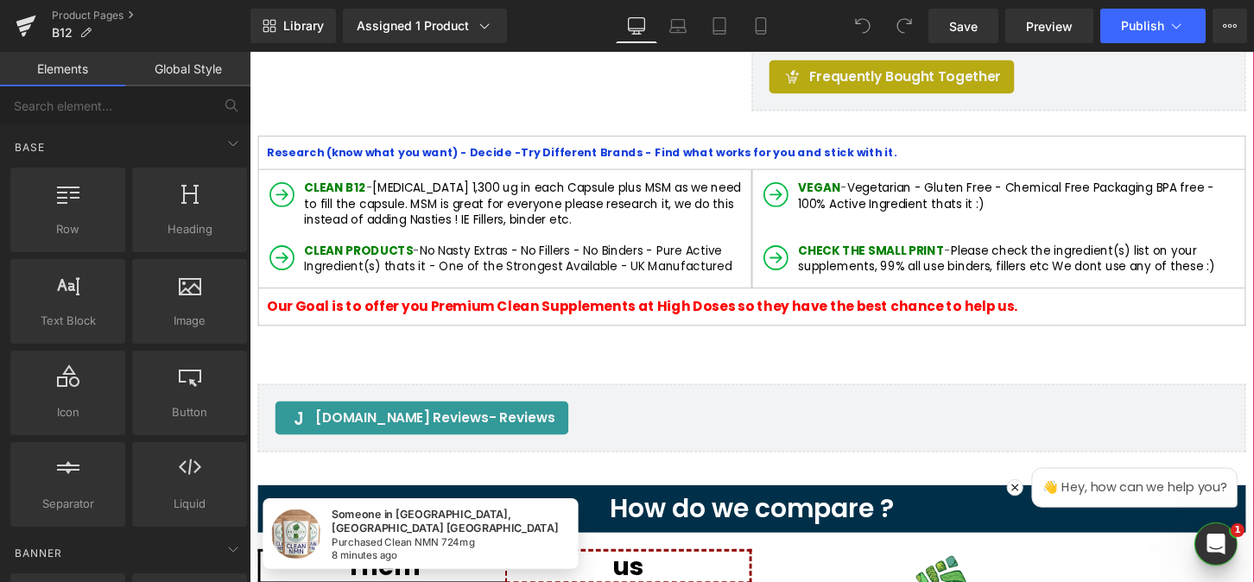
click at [451, 364] on div "Text Block" at bounding box center [772, 381] width 1010 height 34
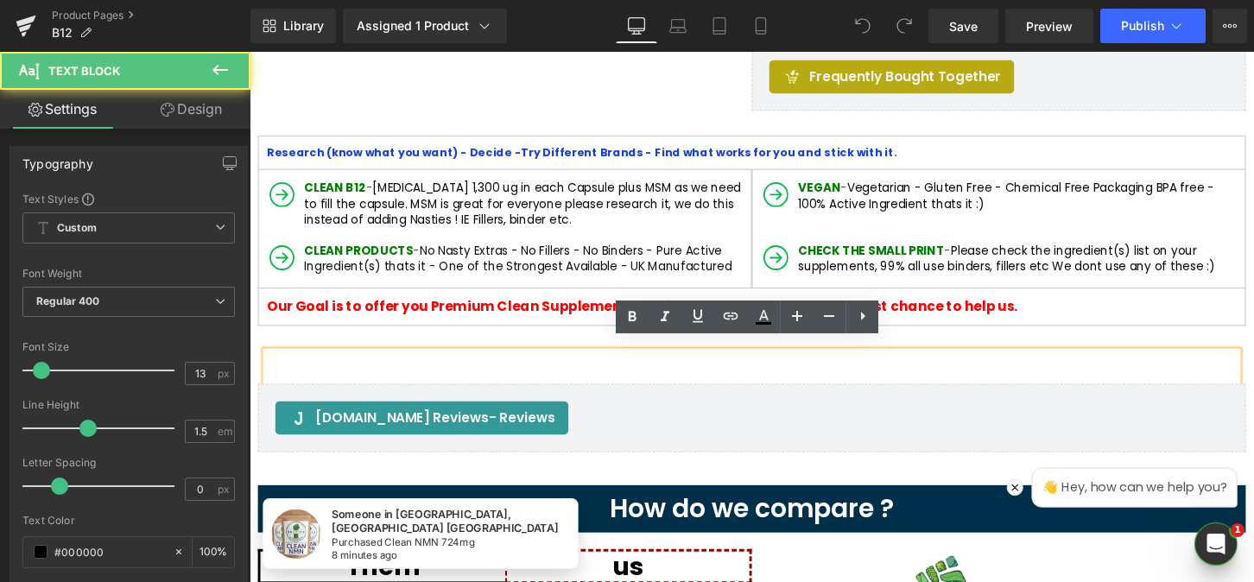
click at [451, 364] on div "Text Block" at bounding box center [772, 381] width 1010 height 34
click at [452, 364] on p at bounding box center [771, 372] width 993 height 17
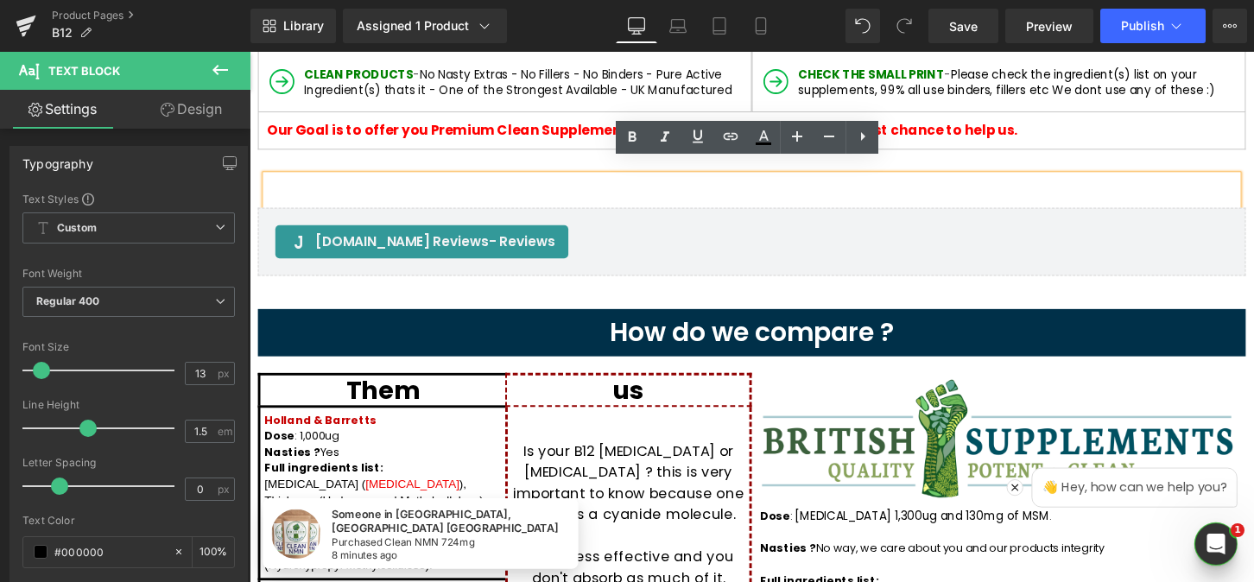
scroll to position [1110, 0]
